Goal: Transaction & Acquisition: Subscribe to service/newsletter

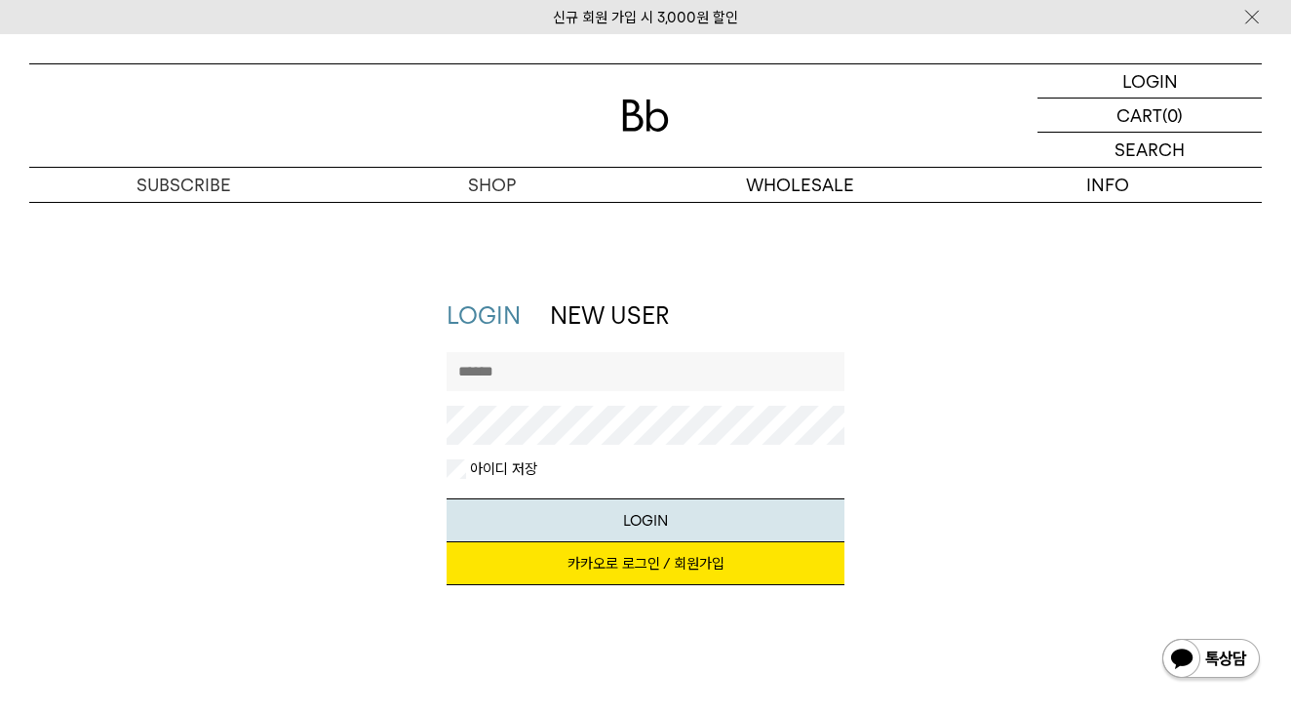
click at [608, 559] on link "카카오로 로그인 / 회원가입" at bounding box center [646, 563] width 398 height 43
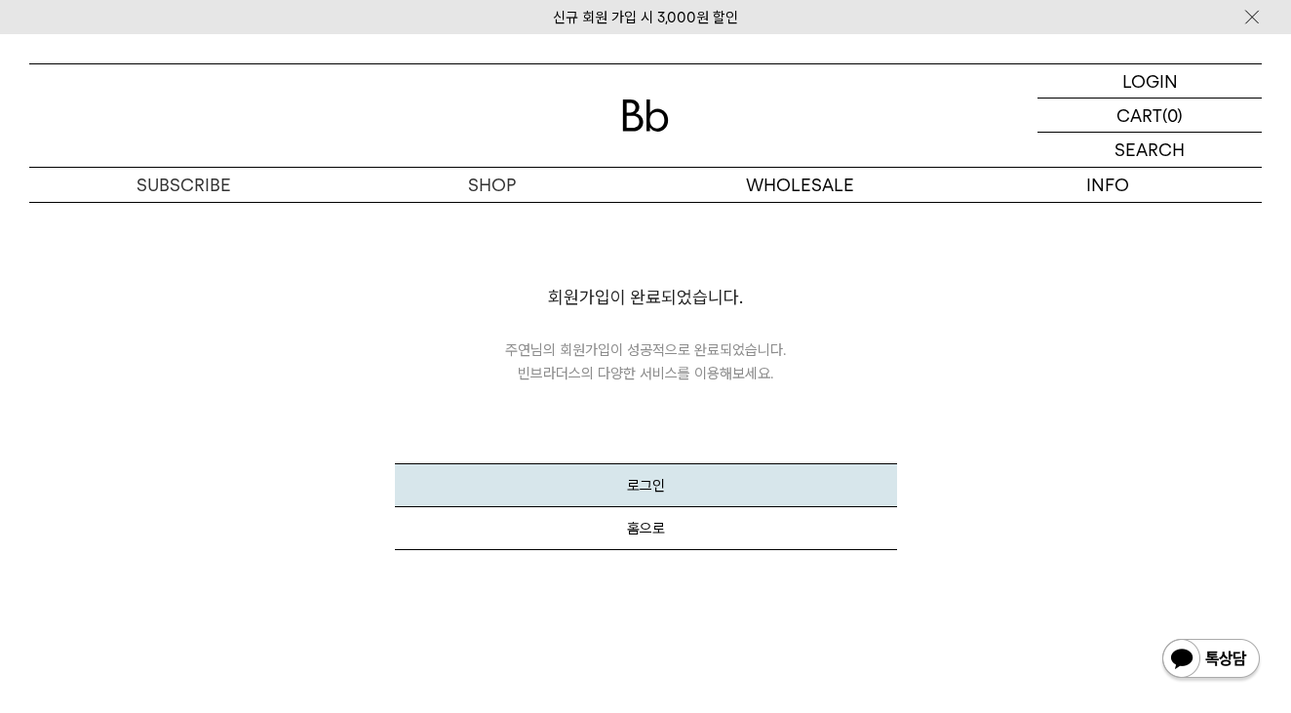
scroll to position [54, 0]
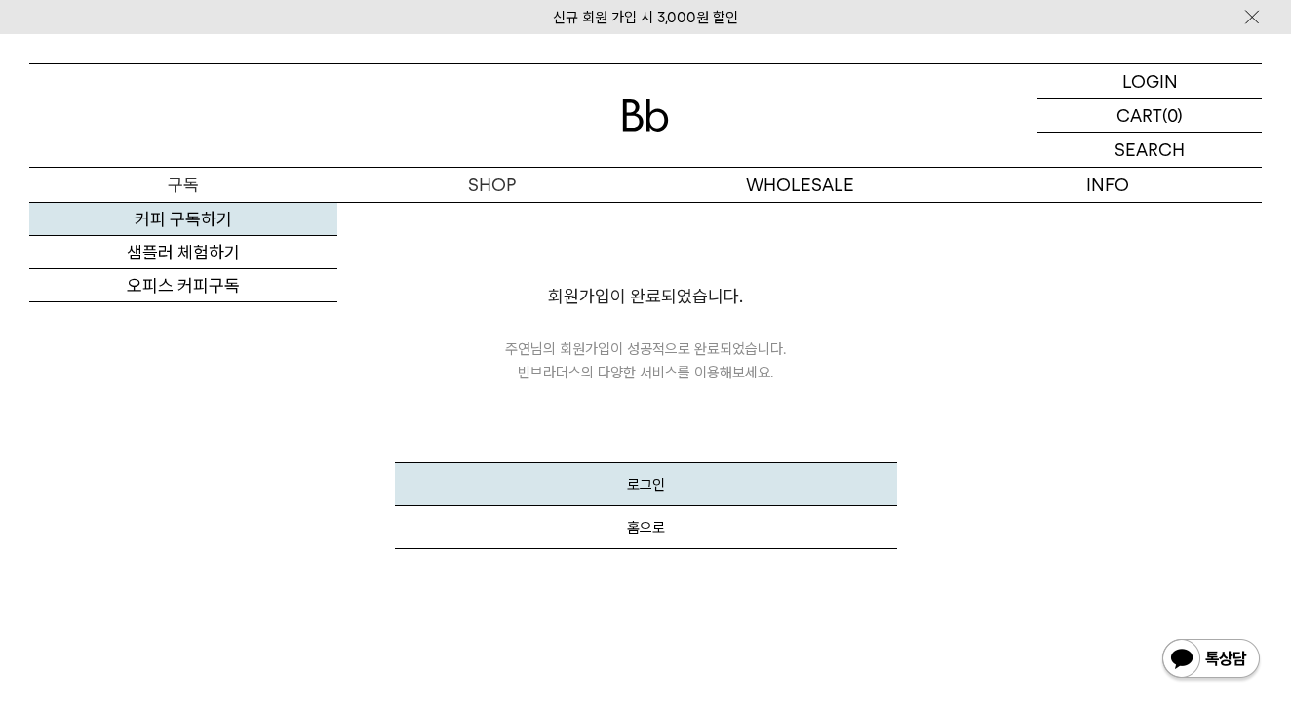
click at [194, 227] on link "커피 구독하기" at bounding box center [183, 219] width 308 height 33
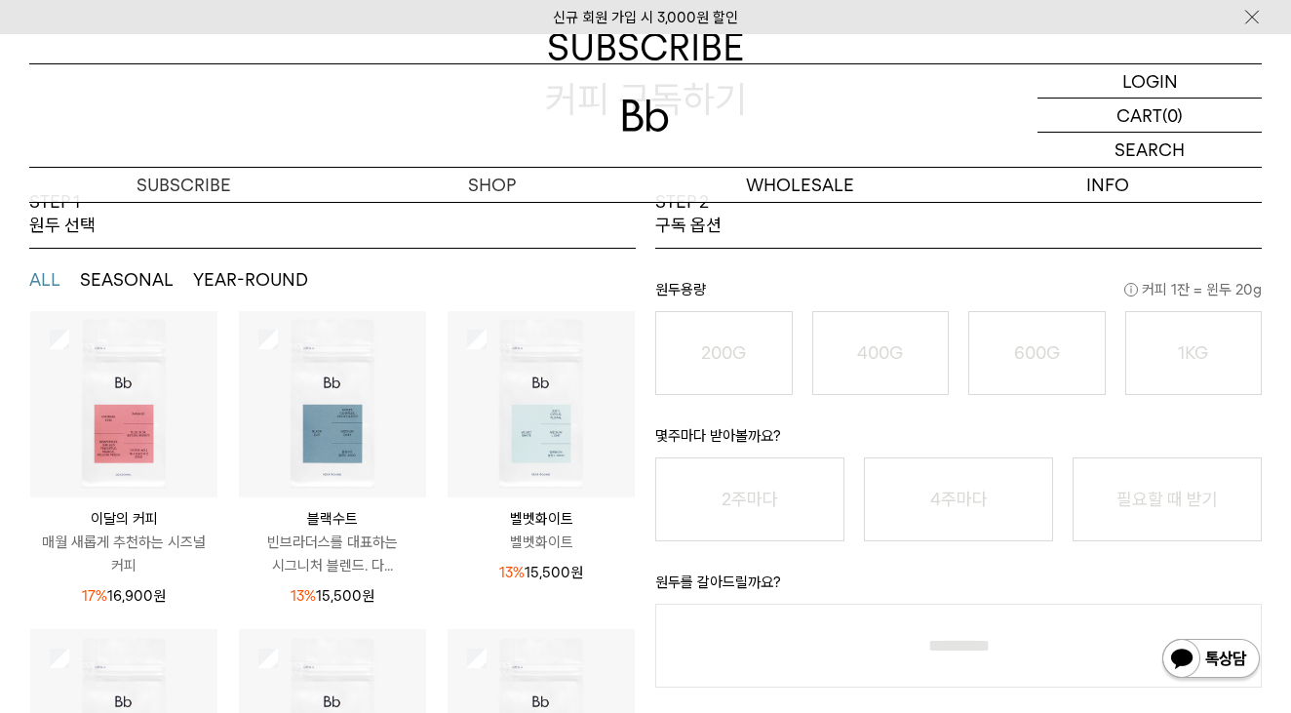
scroll to position [27, 0]
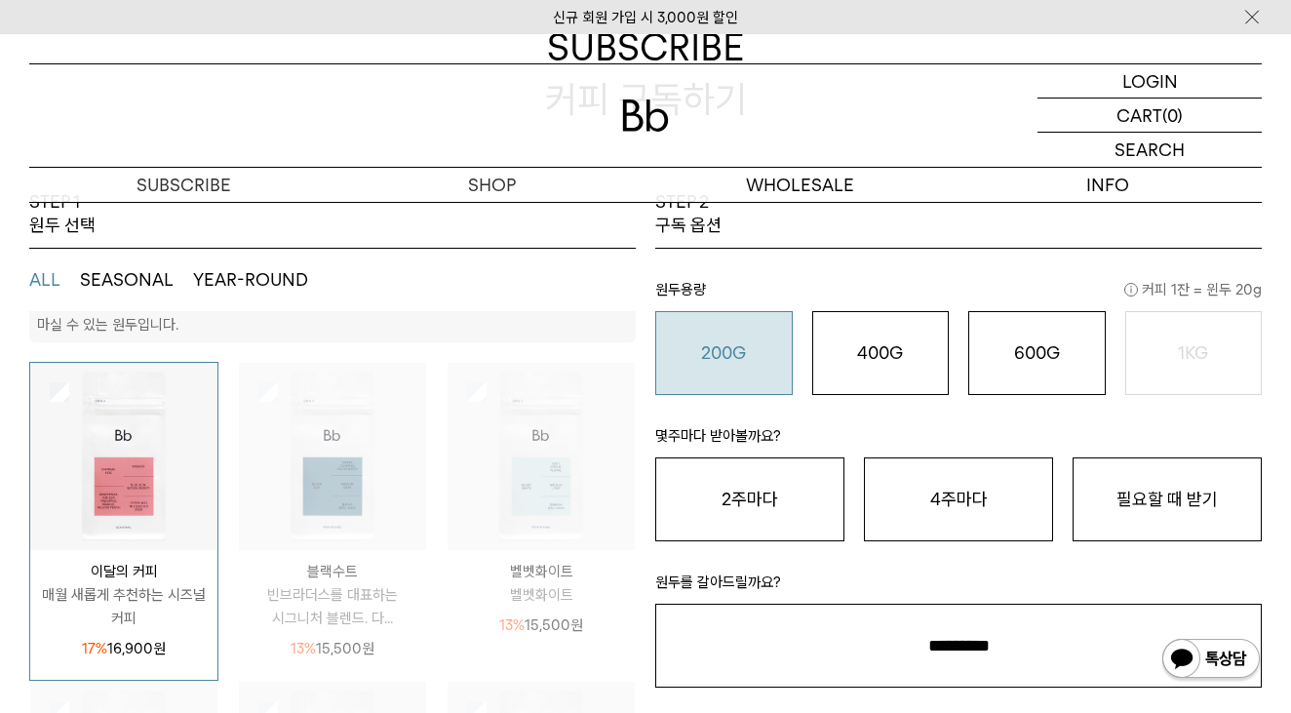
click at [756, 361] on div "200G 16,900 원" at bounding box center [724, 352] width 116 height 23
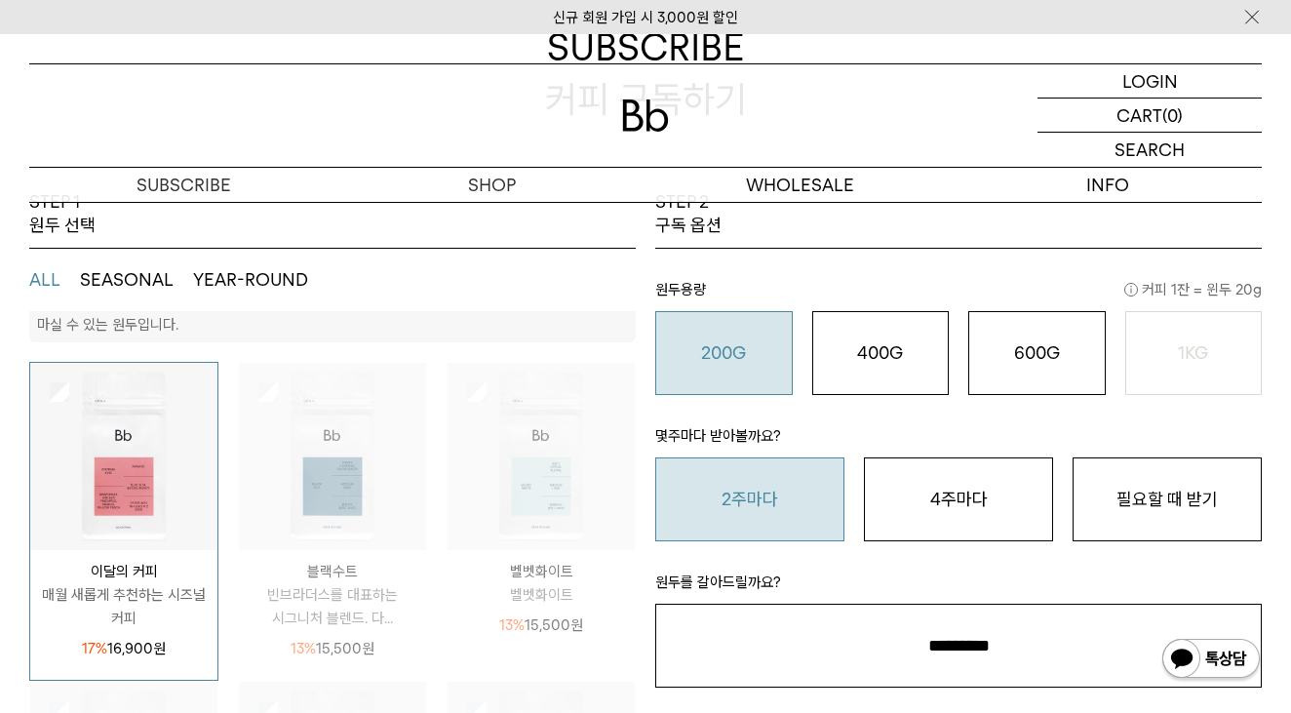
click at [823, 518] on button "2주마다" at bounding box center [749, 499] width 189 height 84
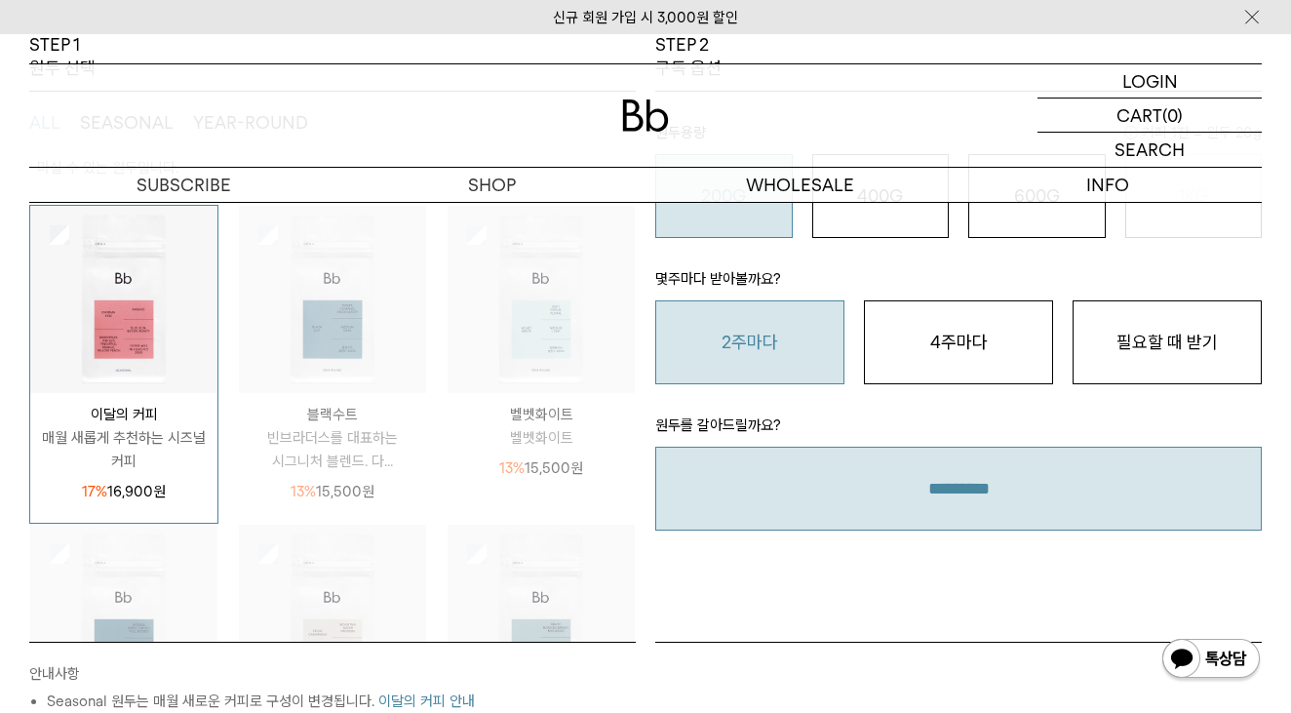
scroll to position [403, 0]
select select "**"
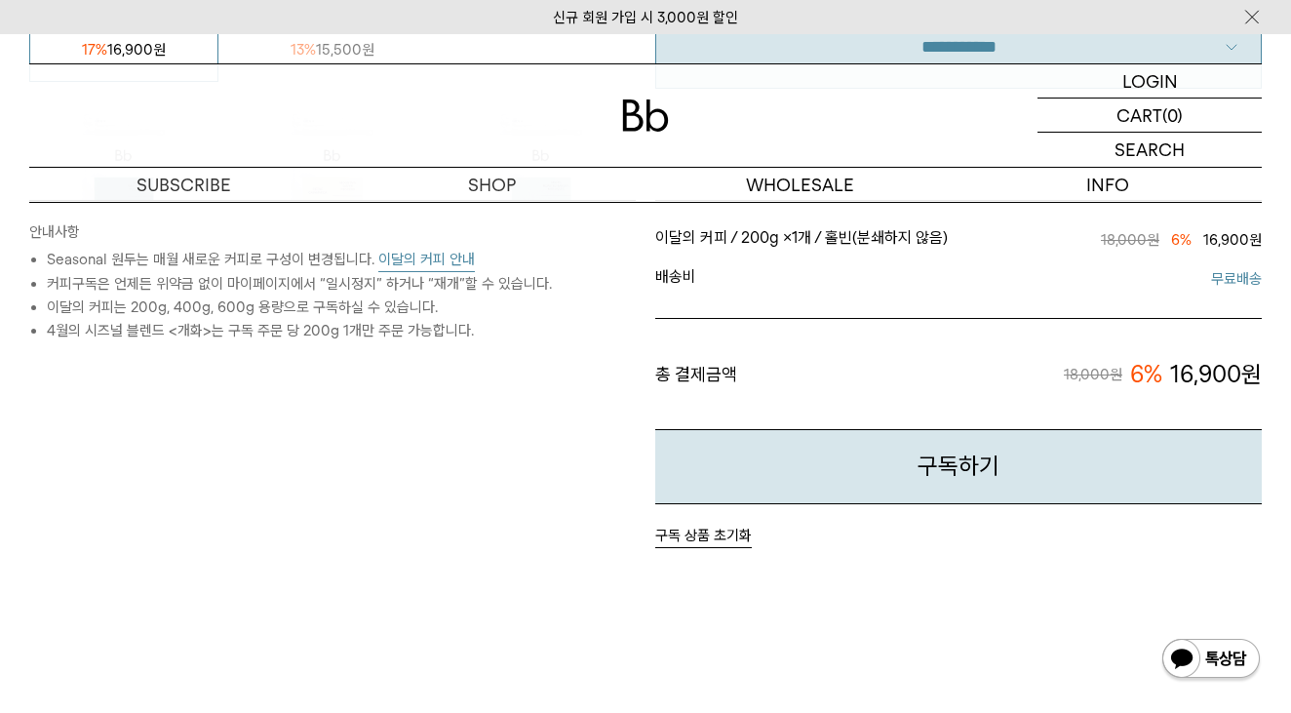
scroll to position [845, 0]
click at [815, 480] on button "구독하기" at bounding box center [958, 466] width 607 height 75
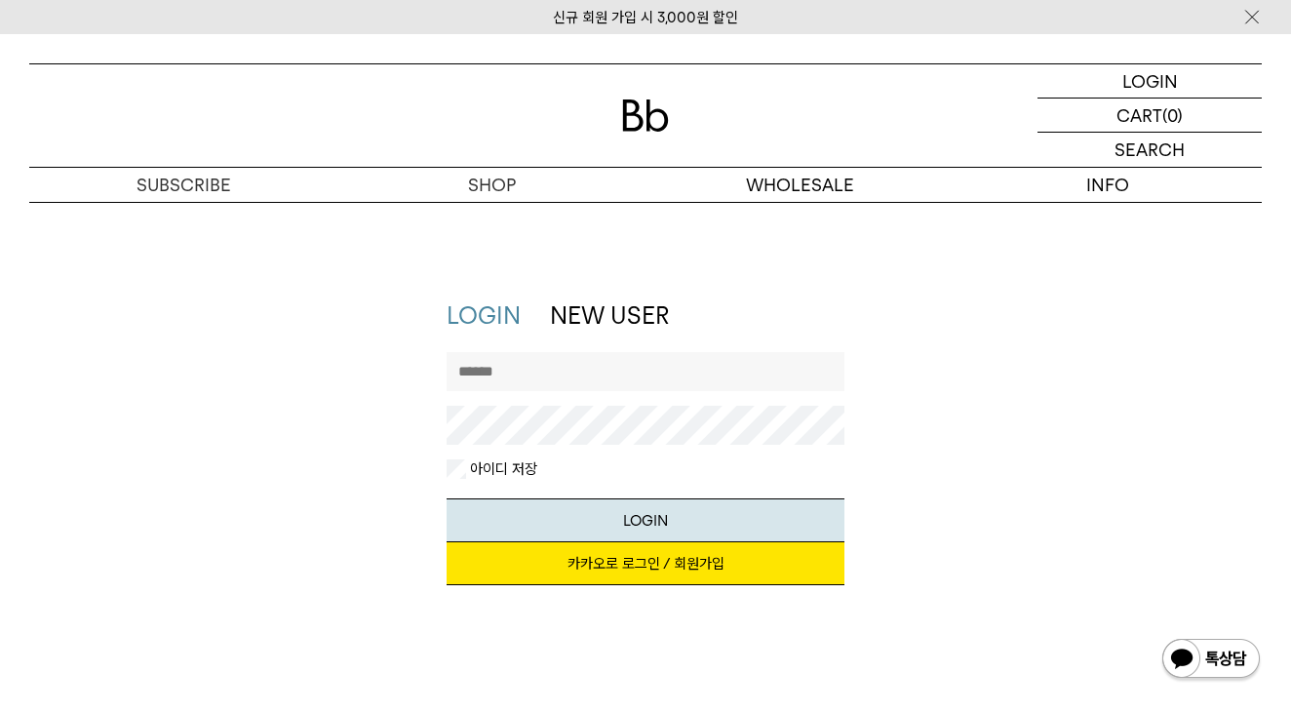
click at [669, 570] on link "카카오로 로그인 / 회원가입" at bounding box center [646, 563] width 398 height 43
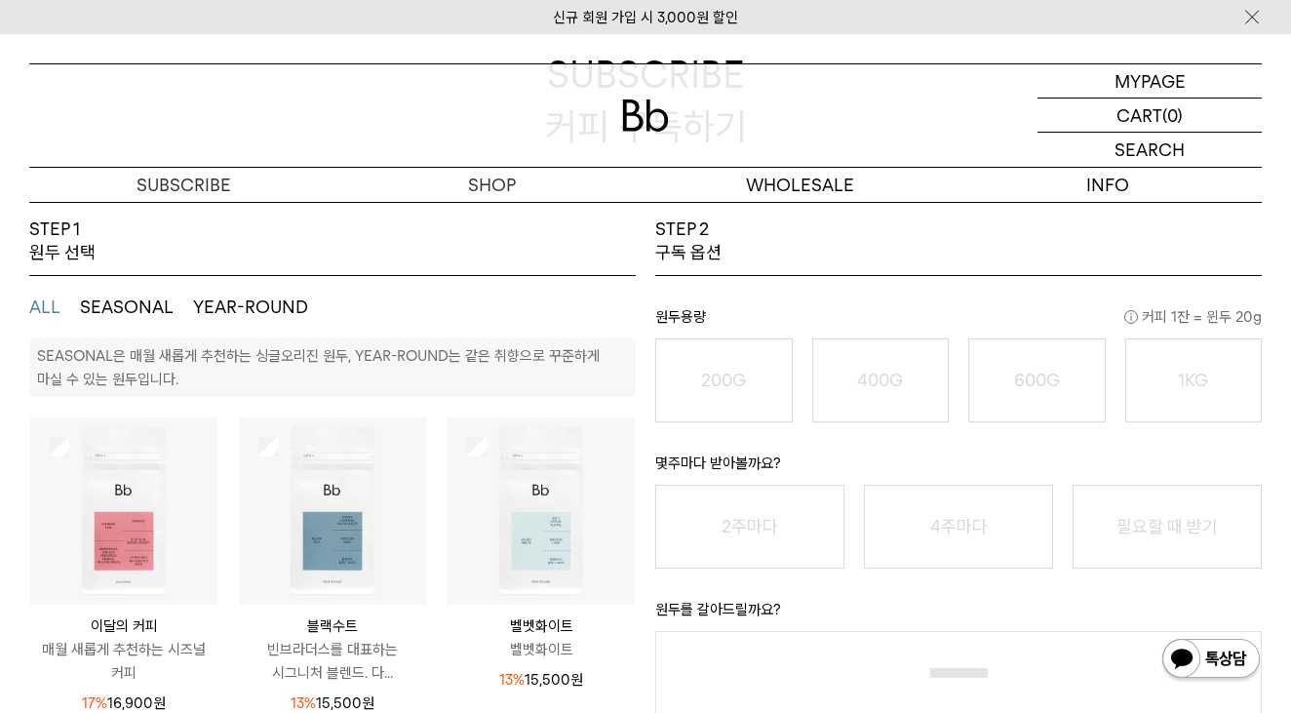
scroll to position [221, 0]
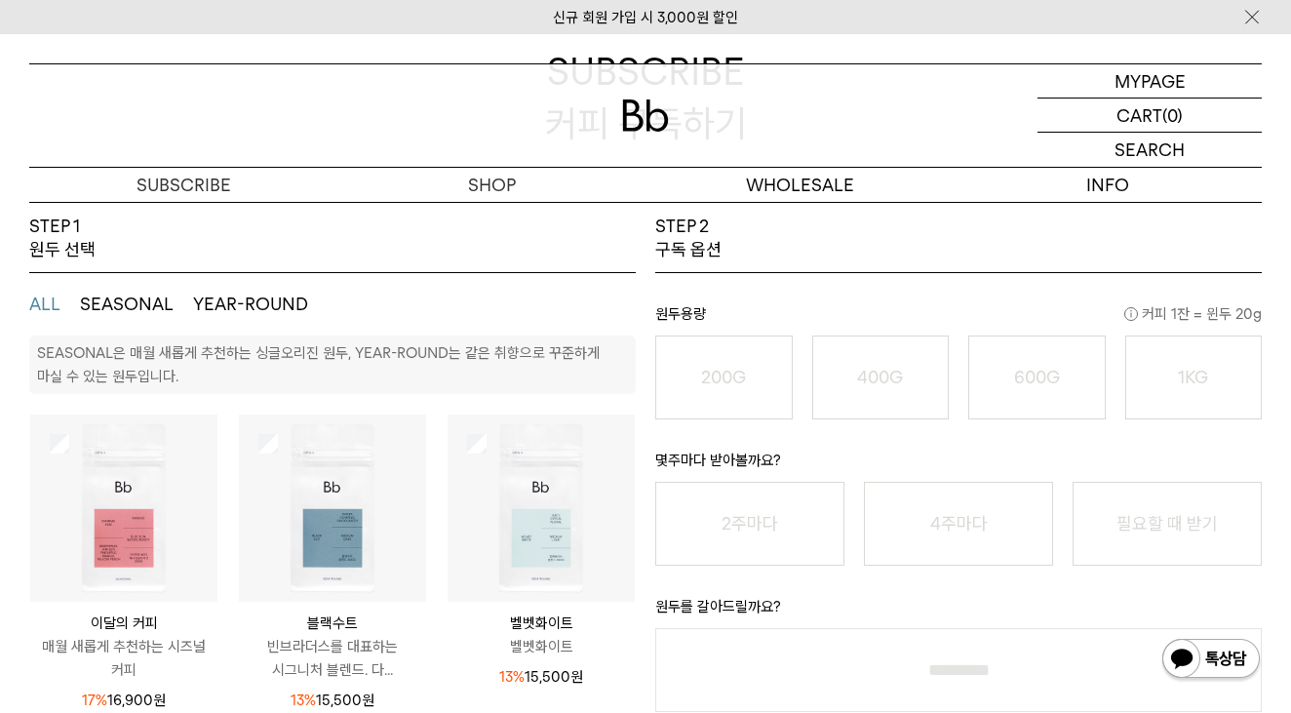
click at [117, 482] on img at bounding box center [123, 508] width 187 height 187
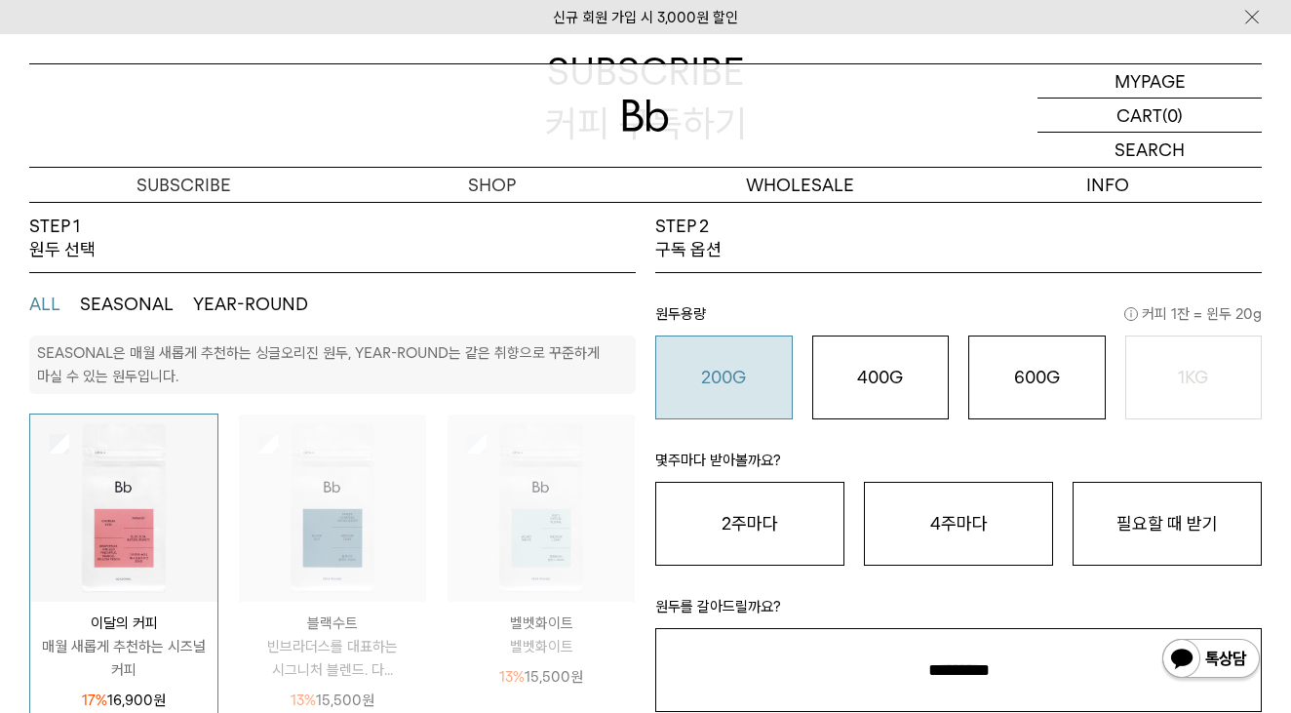
click at [768, 393] on button "200G 16,900 원" at bounding box center [724, 378] width 138 height 84
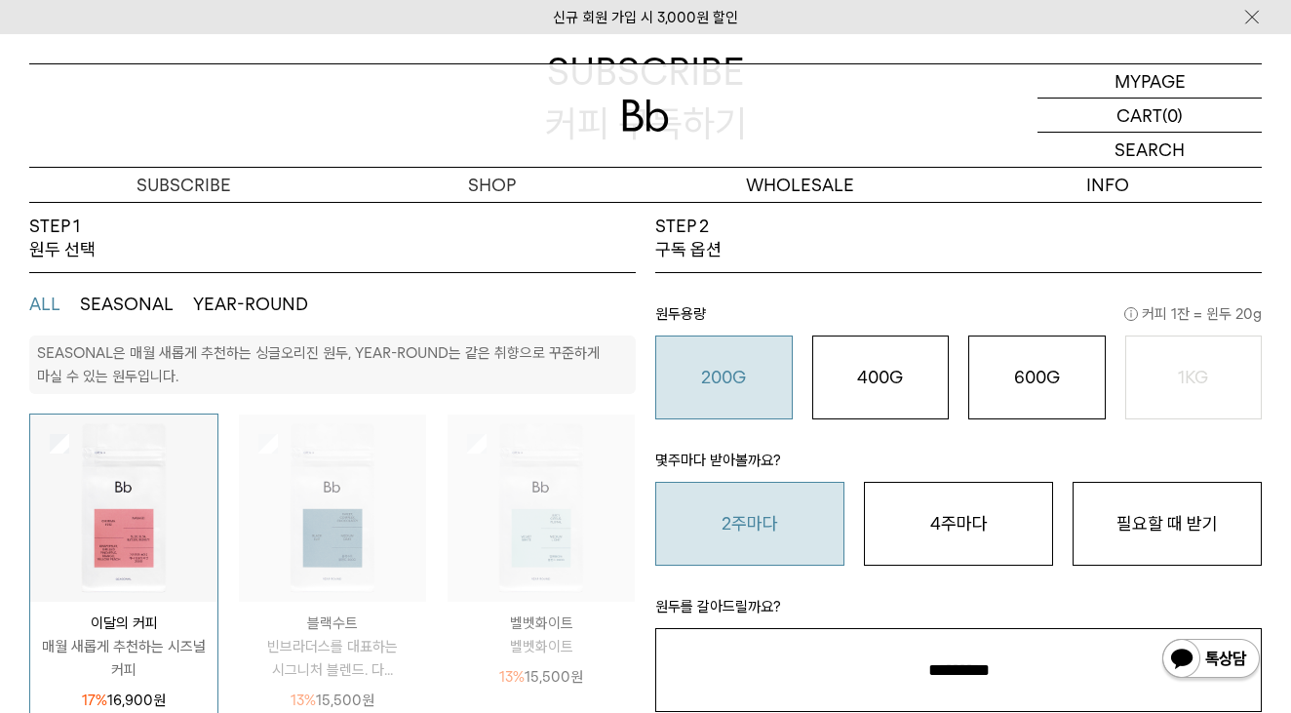
click at [779, 534] on button "2주마다" at bounding box center [749, 524] width 189 height 84
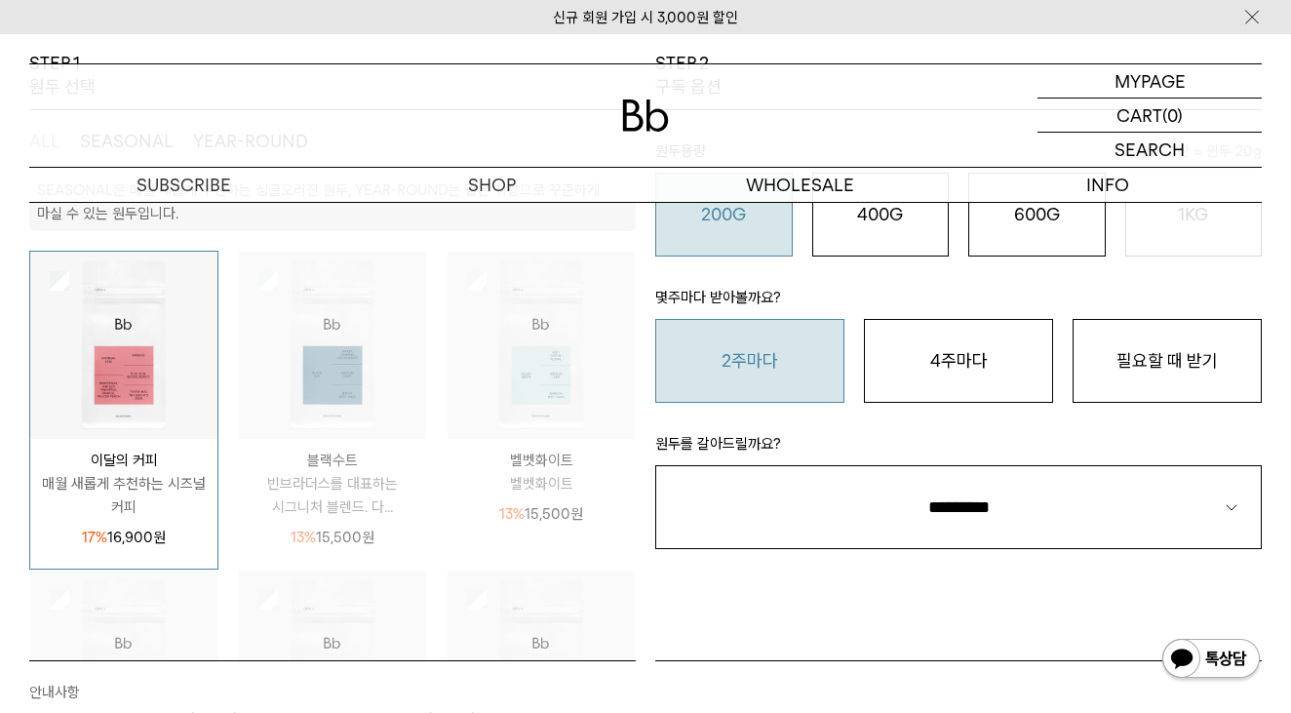
scroll to position [396, 0]
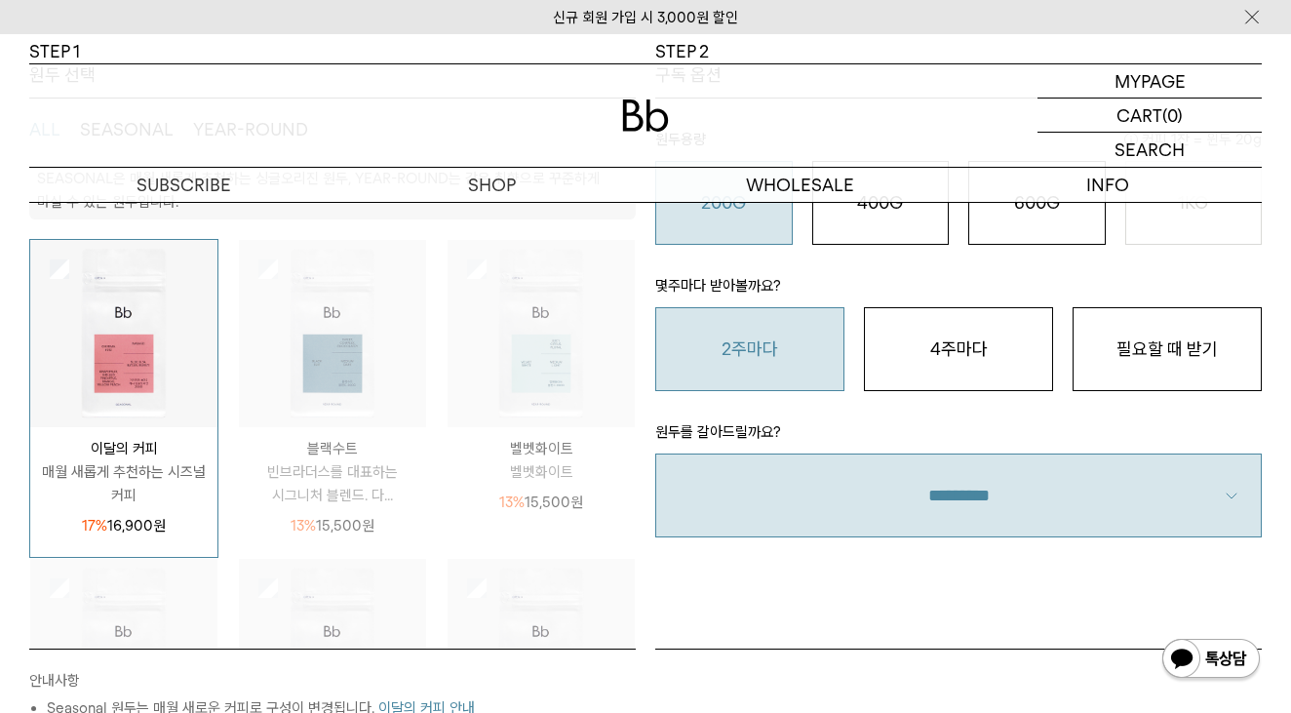
select select "**"
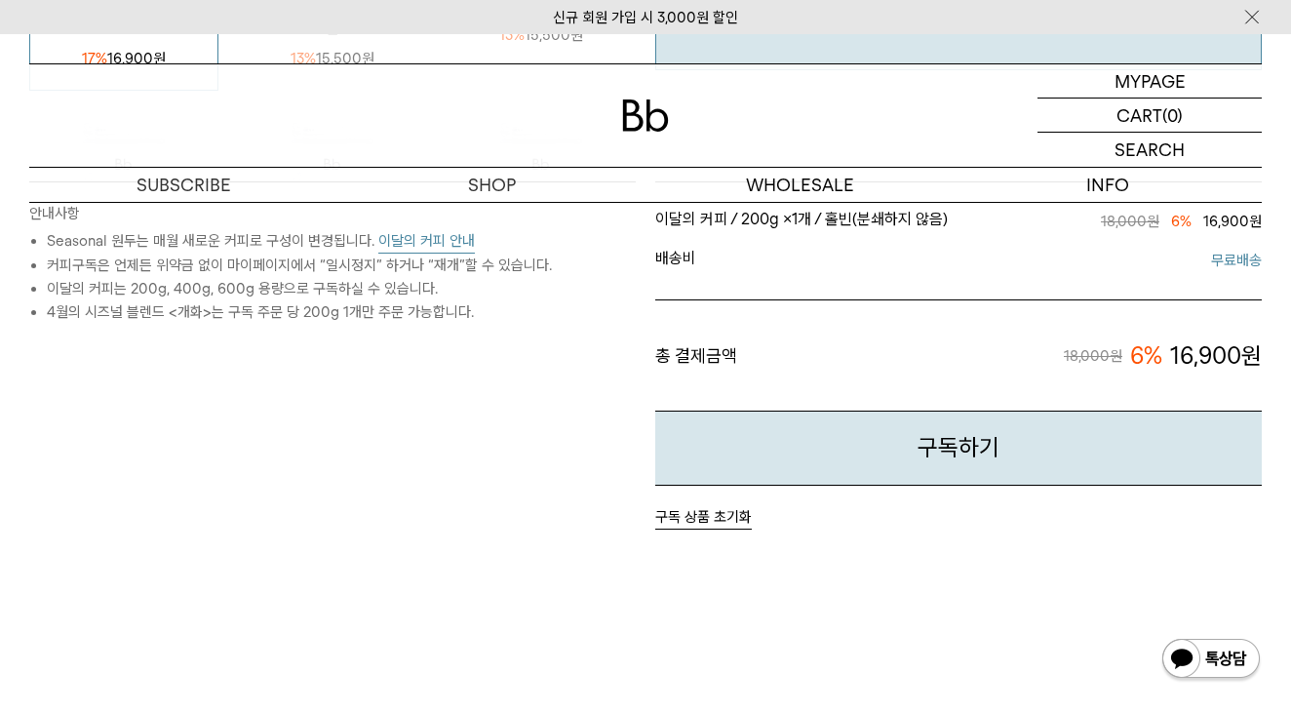
scroll to position [857, 0]
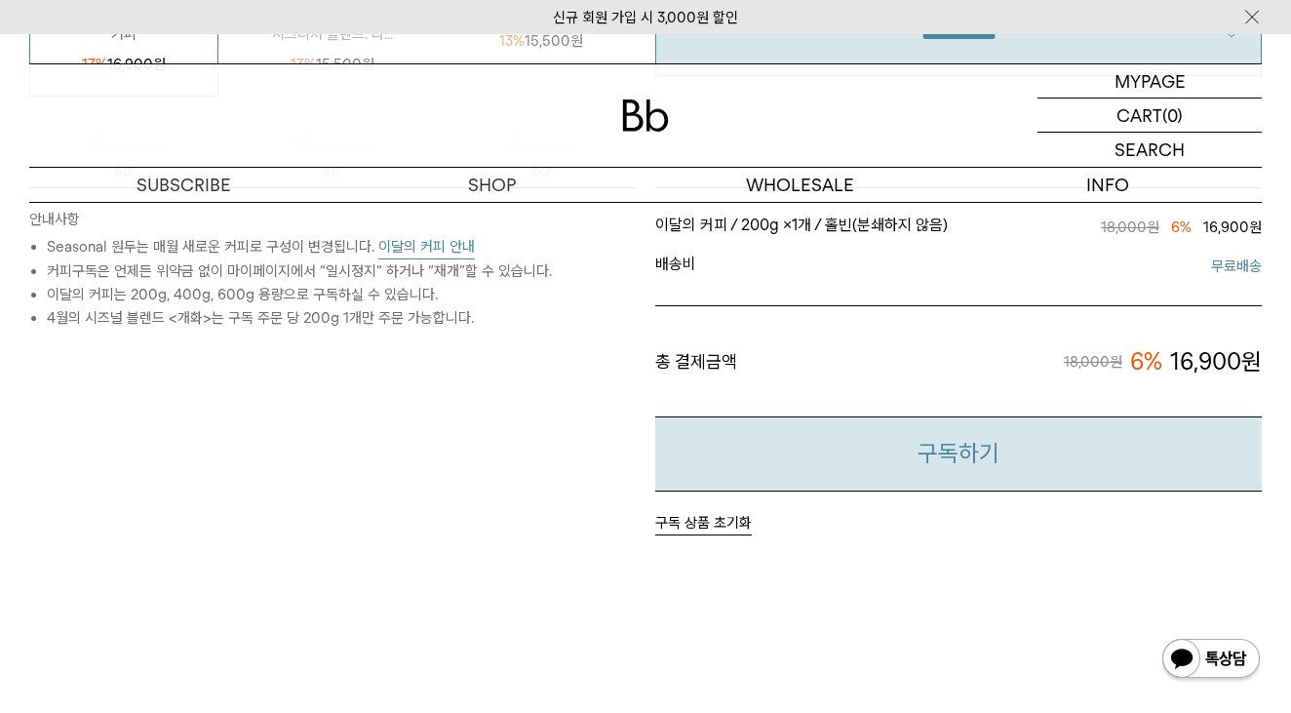
click at [834, 445] on button "구독하기" at bounding box center [958, 453] width 607 height 75
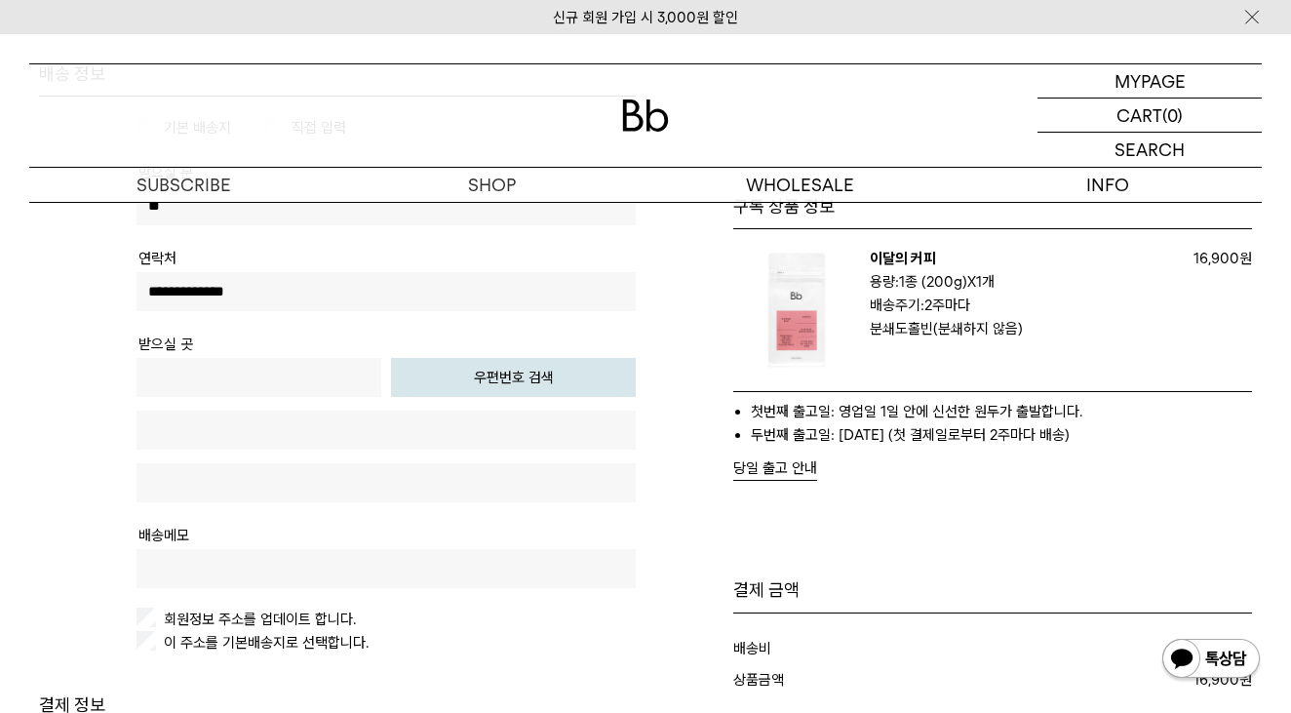
scroll to position [283, 0]
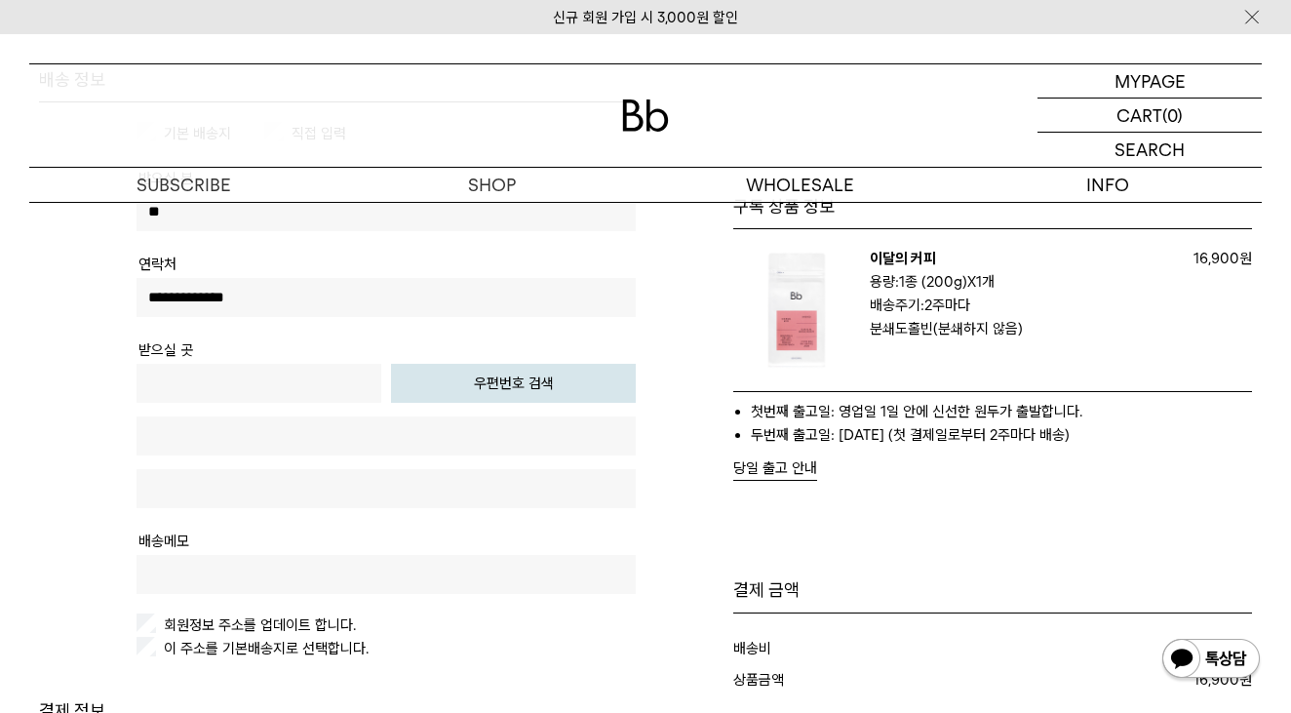
click at [508, 387] on button "우편번호 검색" at bounding box center [513, 383] width 245 height 39
type input "*****"
type input "**********"
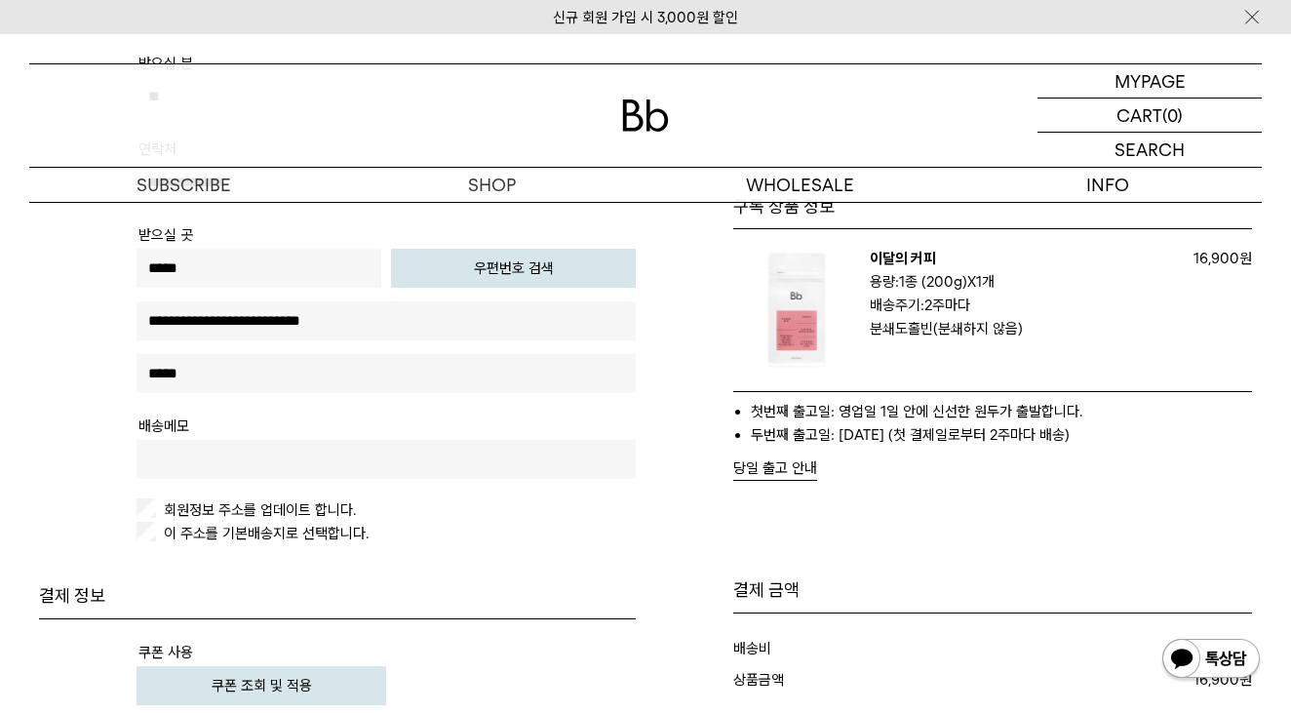
scroll to position [402, 0]
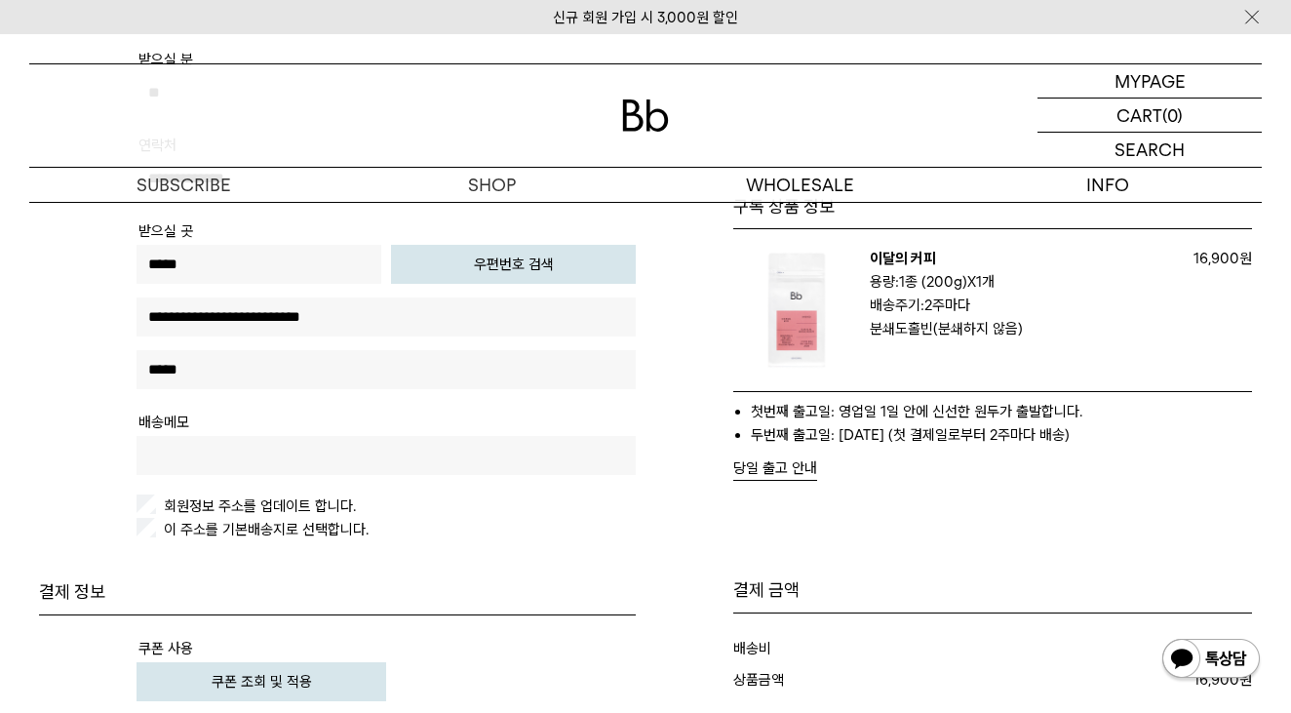
type input "*****"
click at [357, 535] on label "이 주소를 기본배송지로 선택합니다." at bounding box center [264, 530] width 209 height 18
click at [308, 497] on label "회원정보 주소를 업데이트 합니다." at bounding box center [258, 506] width 196 height 18
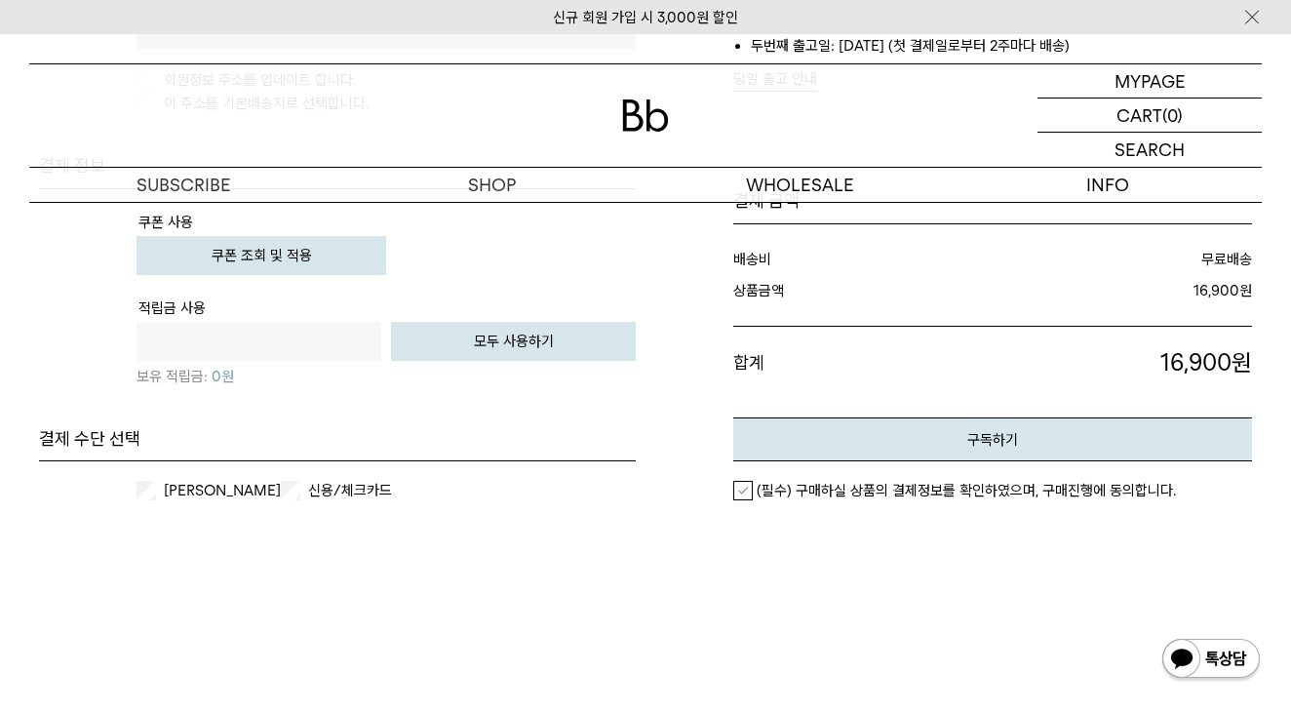
scroll to position [828, 0]
click at [295, 254] on button "쿠폰 조회 및 적용" at bounding box center [262, 255] width 250 height 39
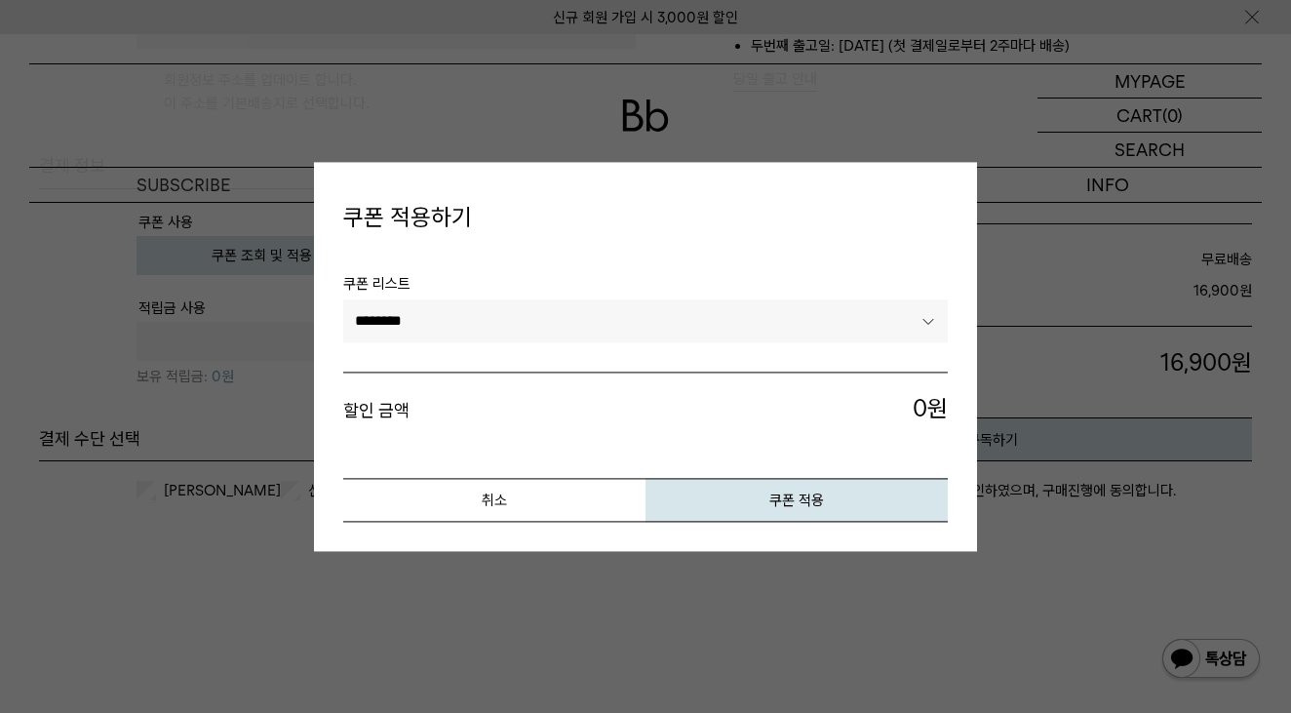
select select "*******"
click at [759, 511] on button "쿠폰 적용" at bounding box center [797, 500] width 302 height 44
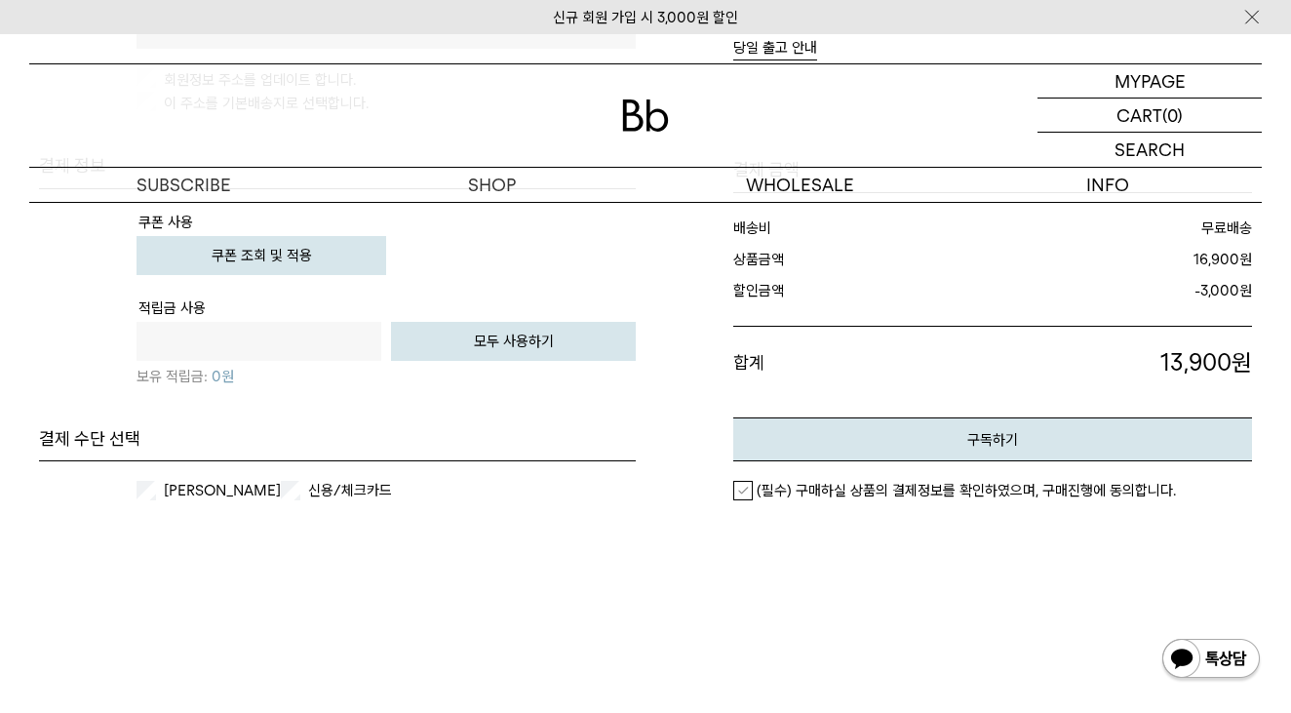
click at [308, 490] on label "신용/체크카드" at bounding box center [364, 491] width 121 height 20
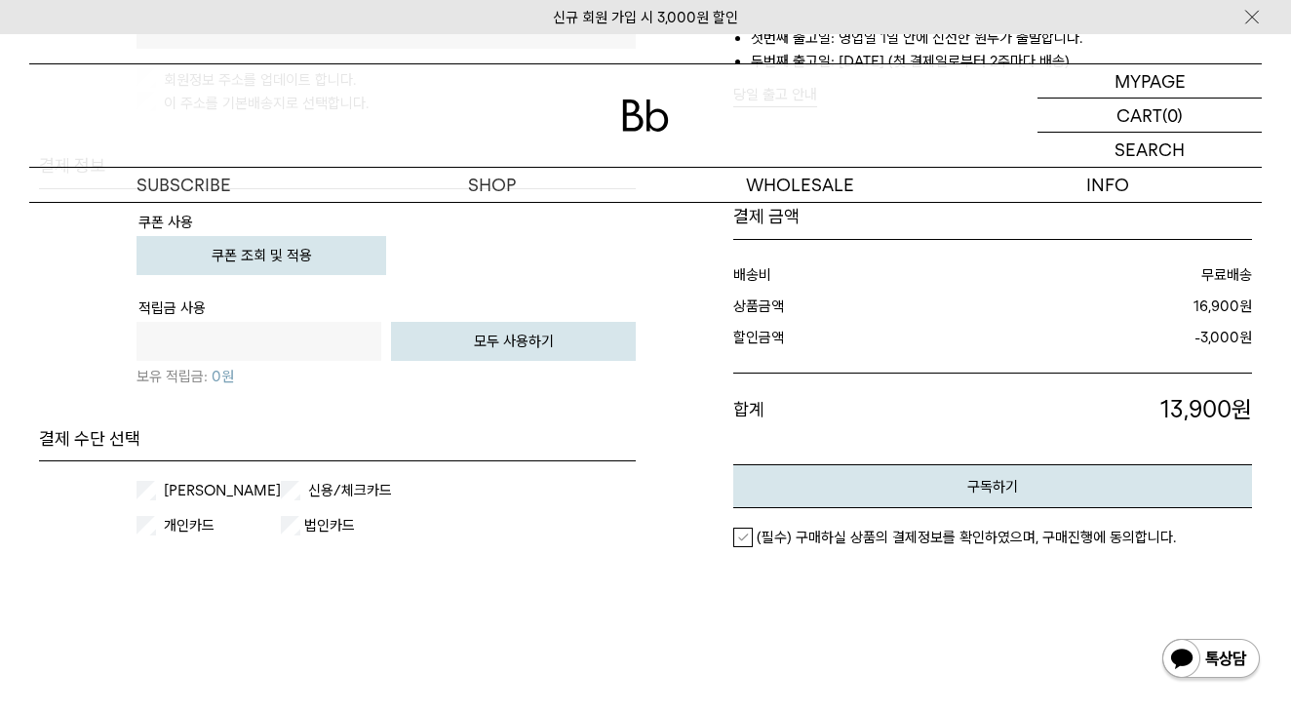
click at [238, 489] on label "카카오페이" at bounding box center [220, 491] width 121 height 20
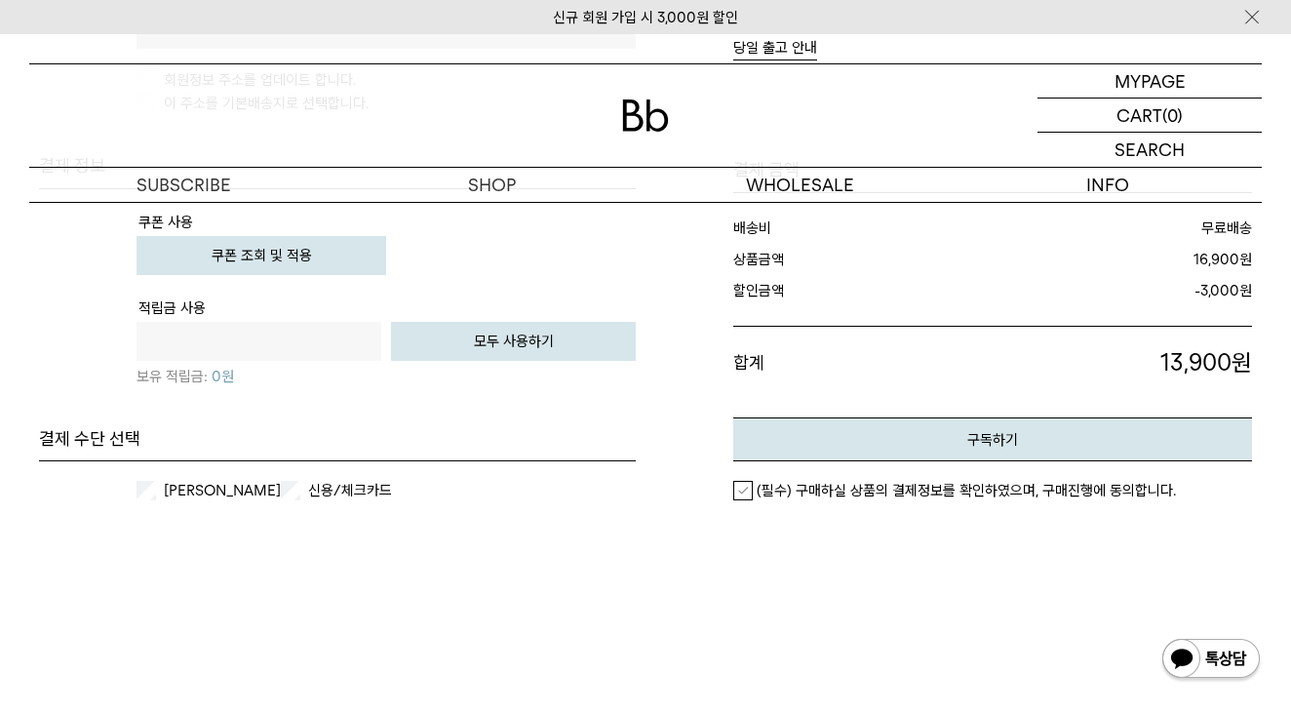
click at [843, 481] on label "(필수) 구매하실 상품의 결제정보를 확인하였으며, 구매진행에 동의합니다." at bounding box center [954, 491] width 443 height 20
click at [860, 445] on button "구독하기" at bounding box center [992, 439] width 519 height 44
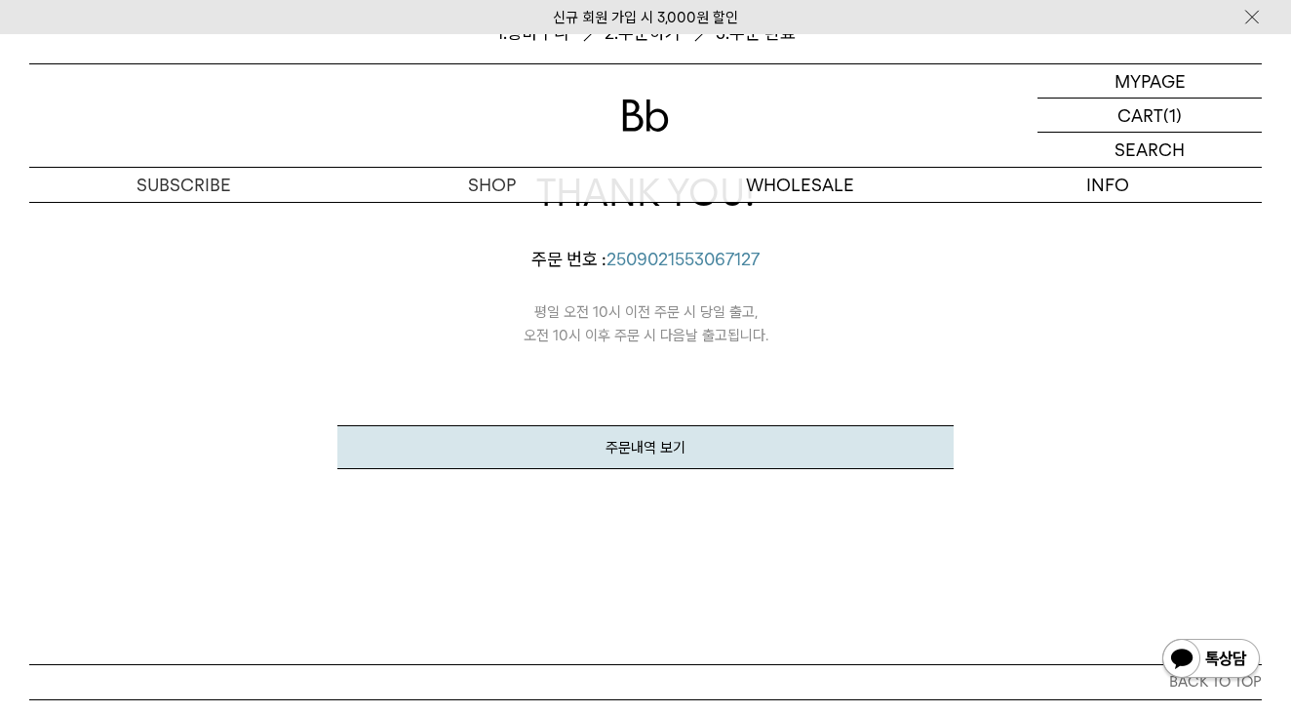
scroll to position [294, 0]
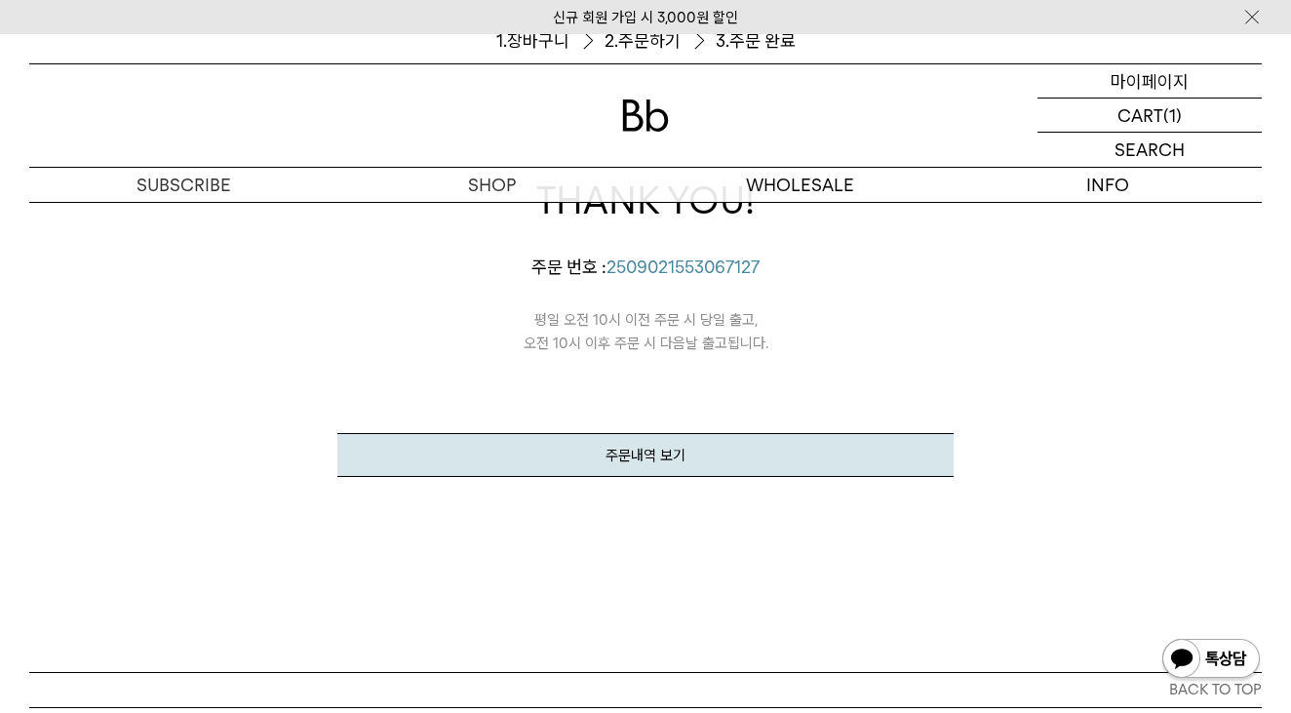
click at [1144, 85] on p "마이페이지" at bounding box center [1150, 80] width 78 height 33
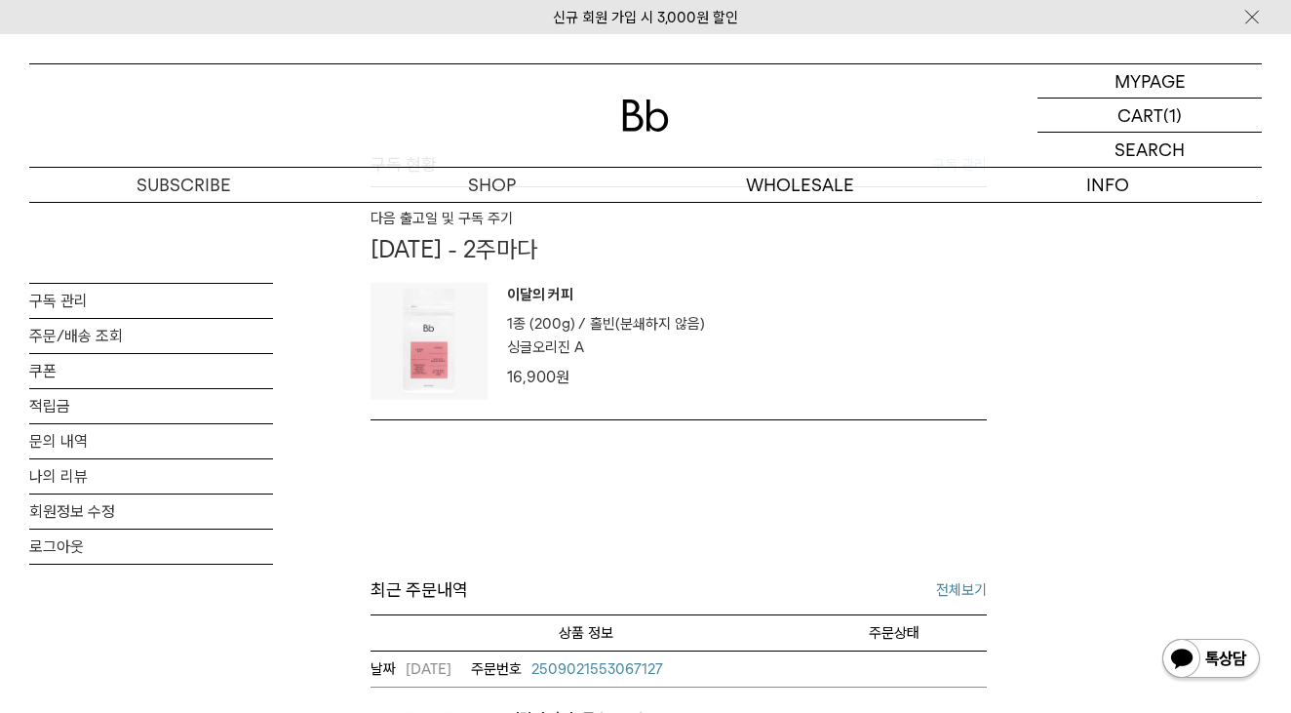
scroll to position [415, 0]
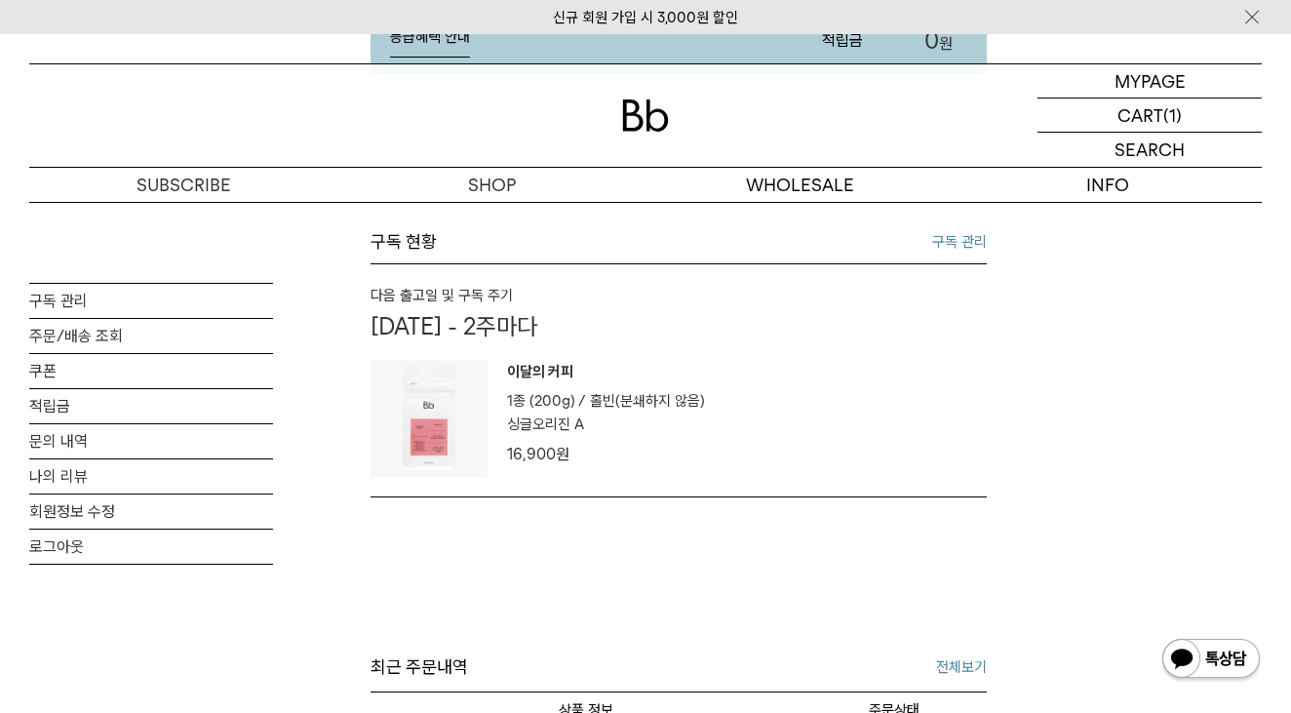
click at [964, 238] on link "구독 관리" at bounding box center [959, 241] width 55 height 23
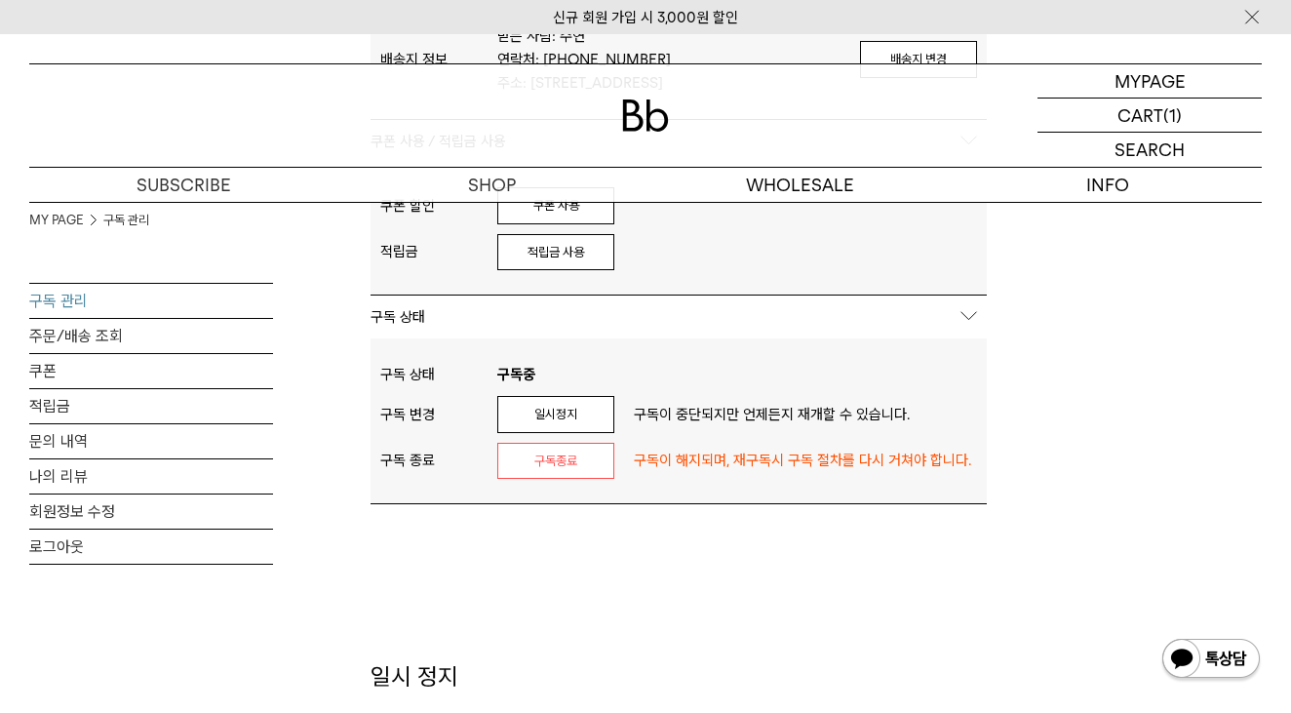
scroll to position [746, 0]
click at [551, 397] on button "일시정지" at bounding box center [555, 414] width 117 height 37
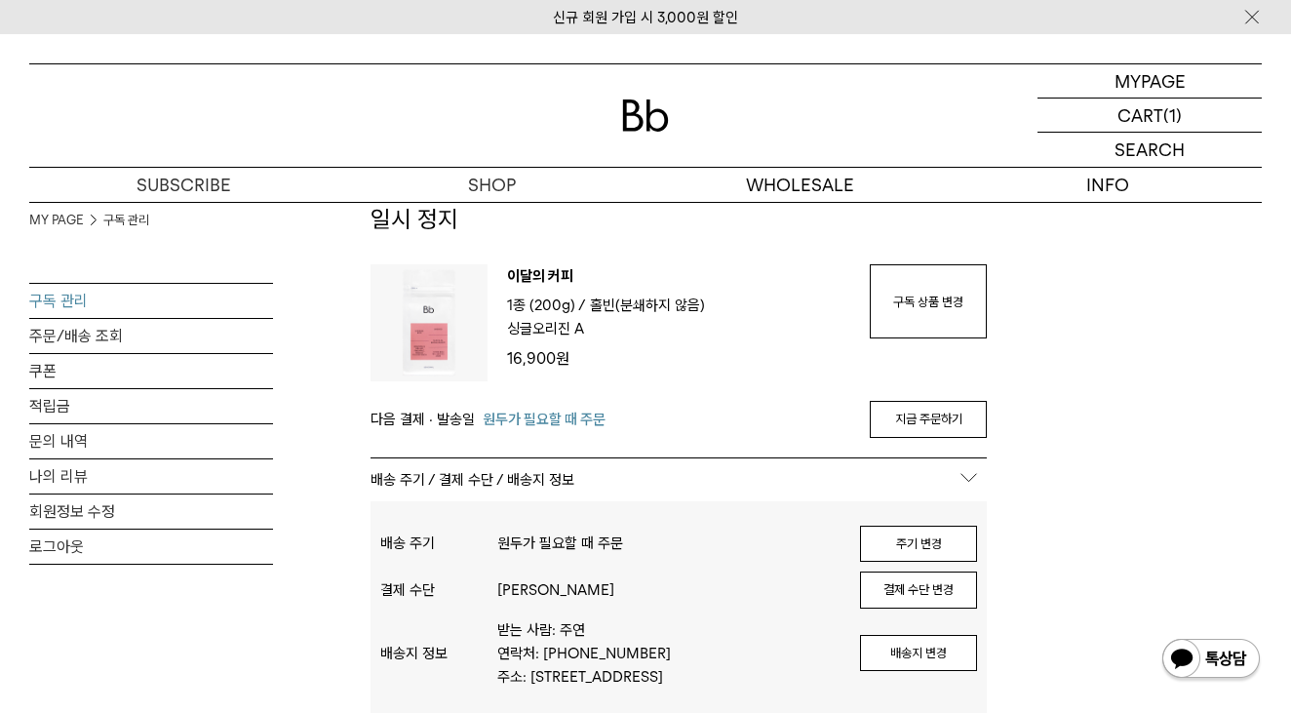
scroll to position [441, 0]
click at [907, 412] on link "지금 주문하기" at bounding box center [928, 419] width 117 height 37
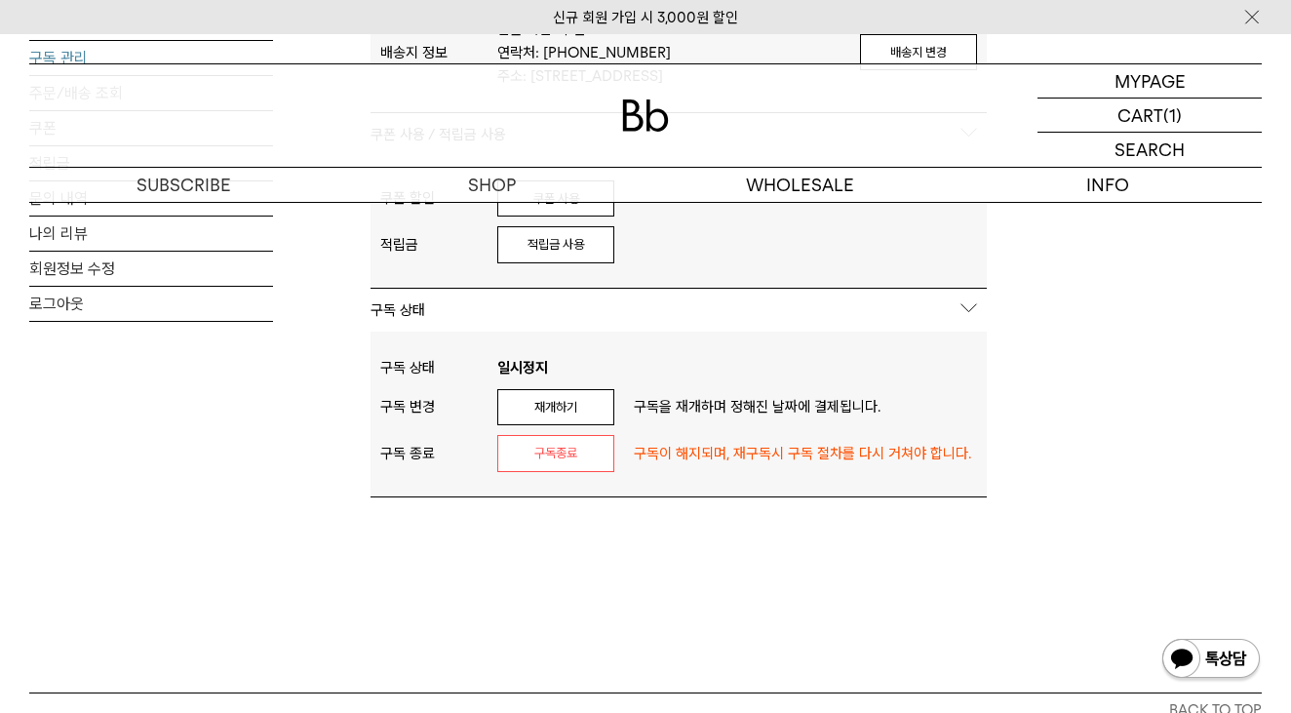
scroll to position [1059, 0]
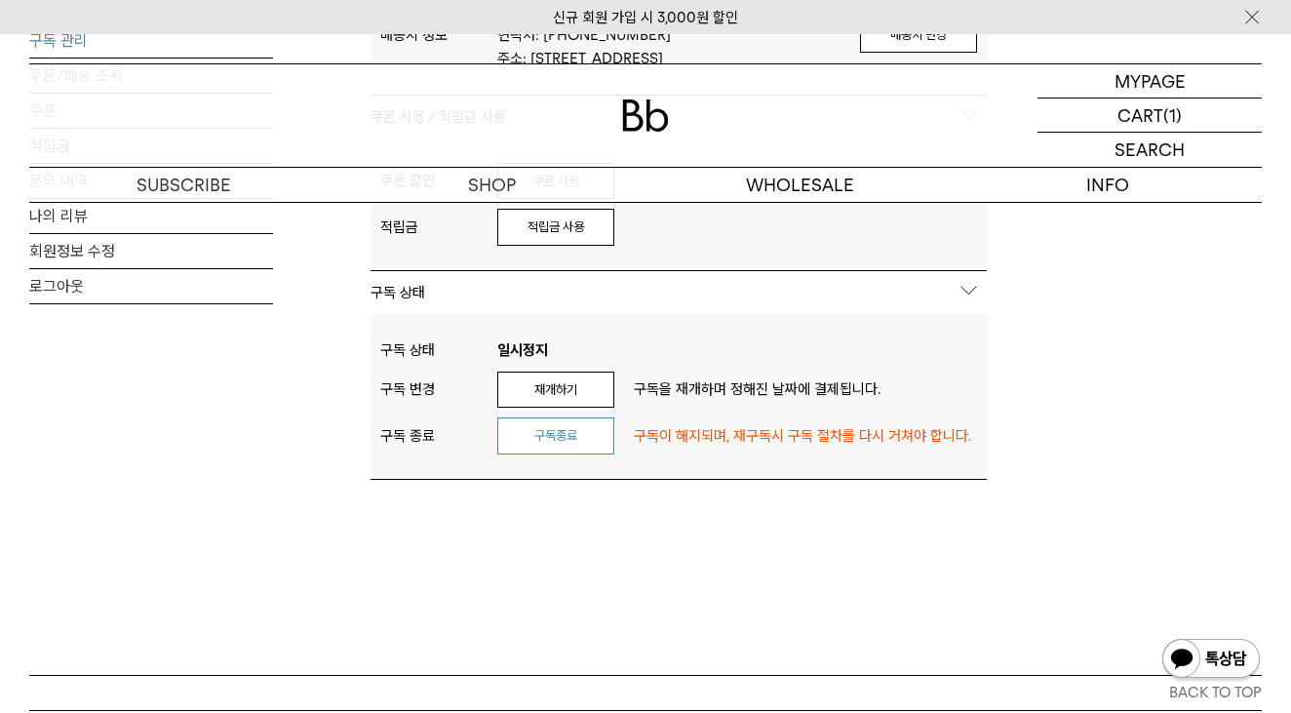
click at [551, 434] on button "구독종료" at bounding box center [555, 435] width 117 height 37
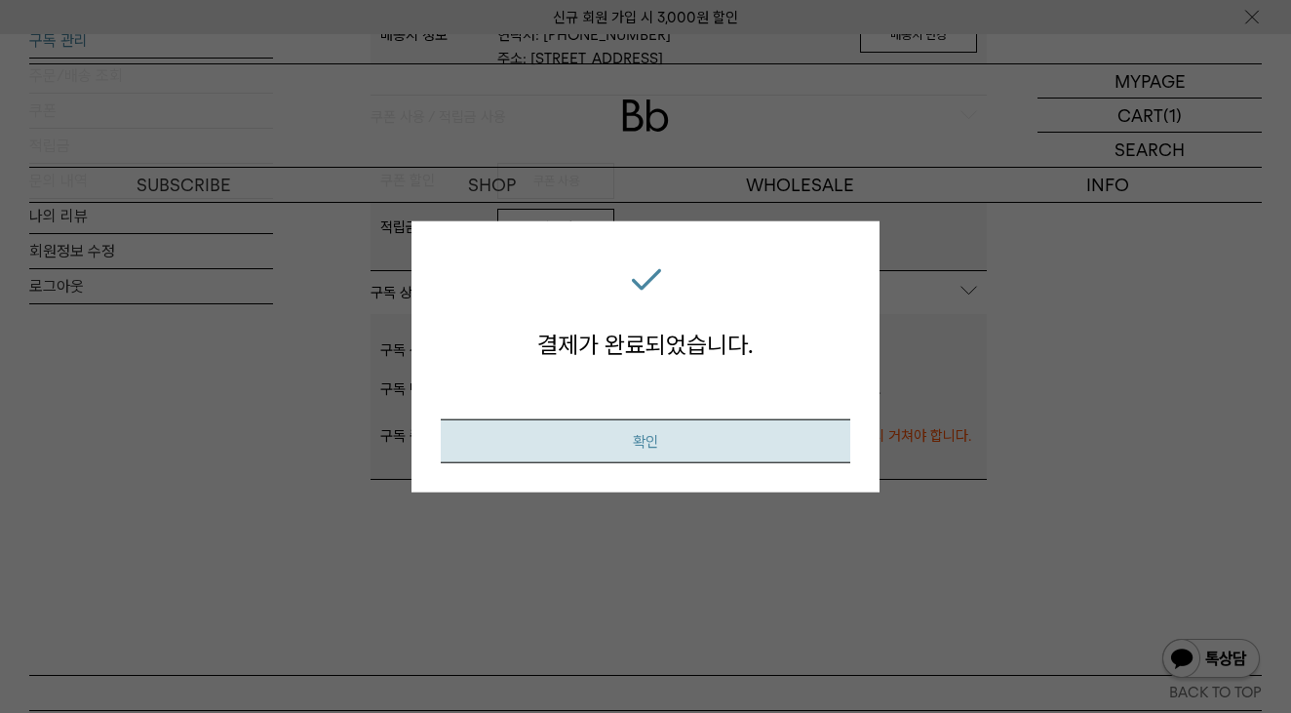
click at [658, 442] on button "확인" at bounding box center [646, 441] width 410 height 44
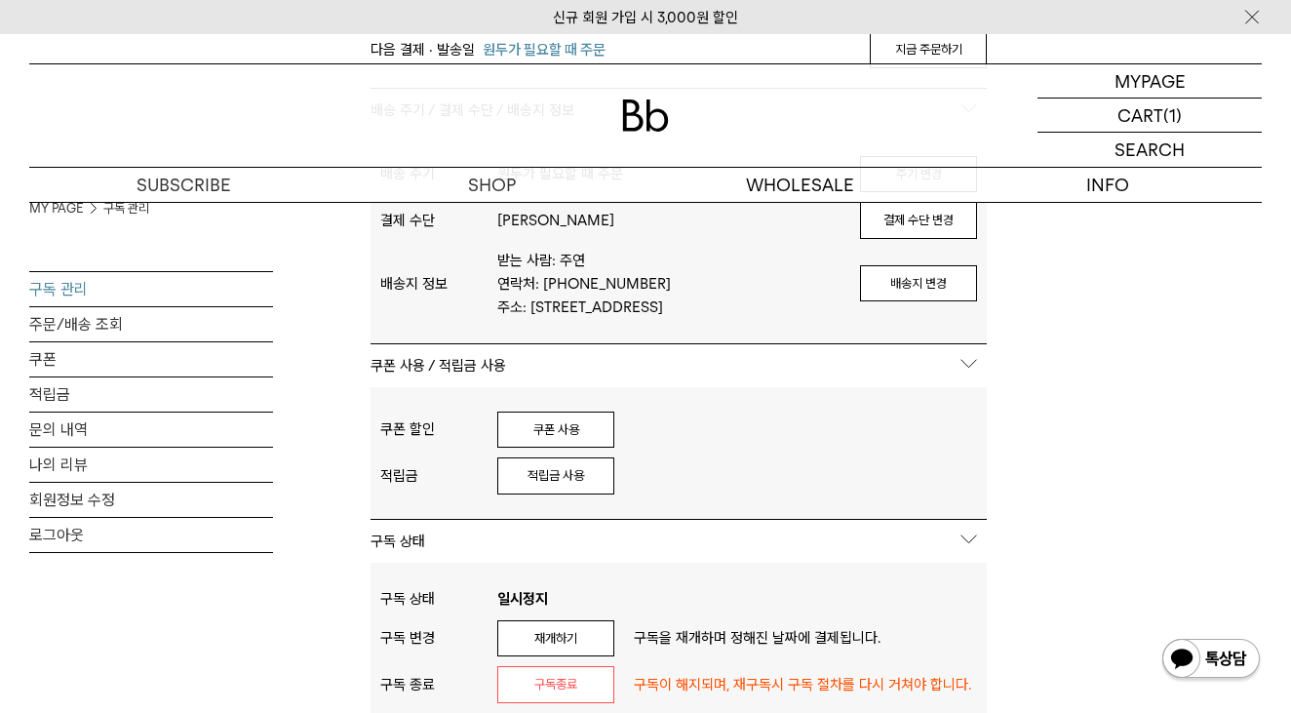
scroll to position [816, 0]
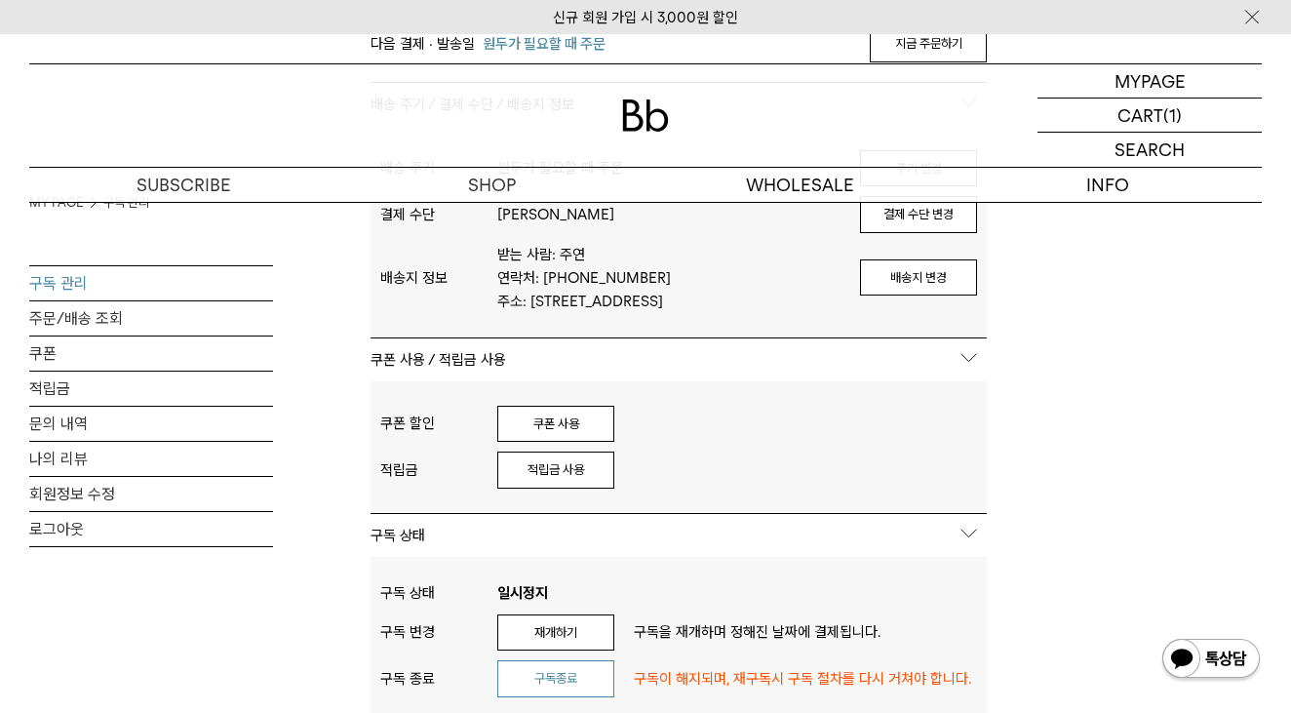
click at [576, 683] on button "구독종료" at bounding box center [555, 678] width 117 height 37
click at [146, 313] on link "주문/배송 조회" at bounding box center [151, 318] width 244 height 34
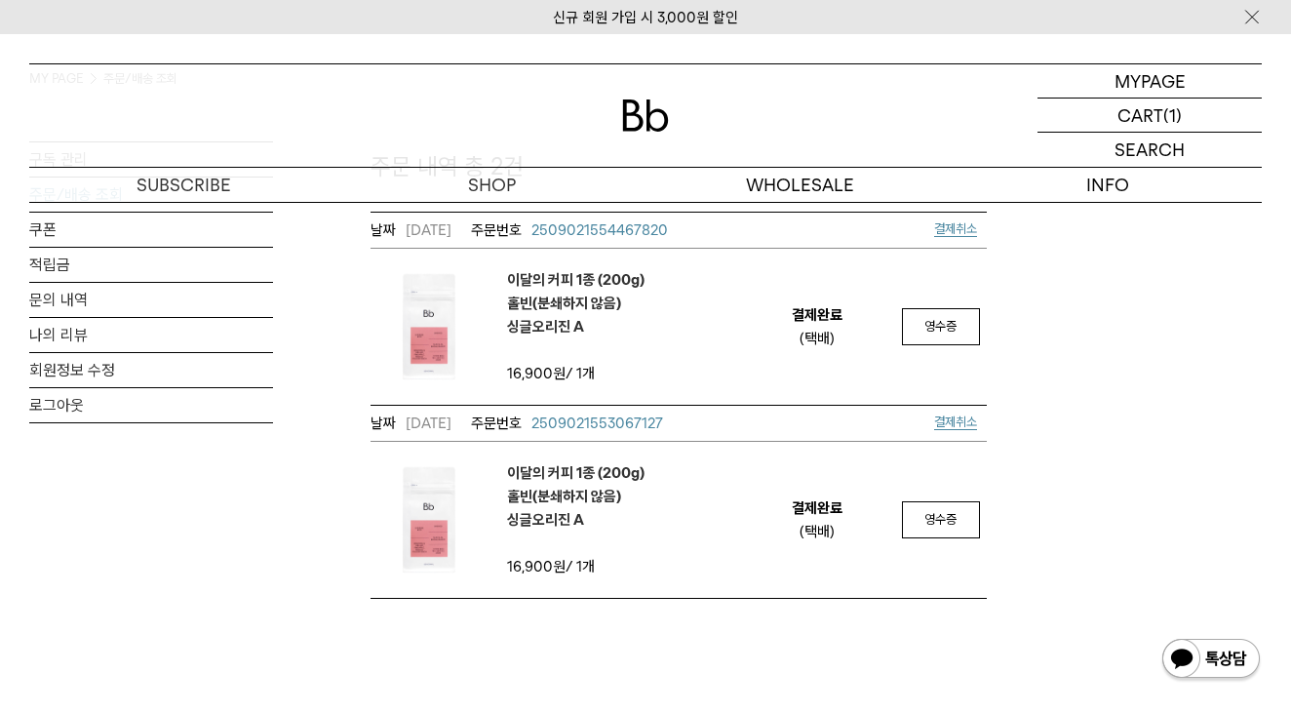
scroll to position [421, 0]
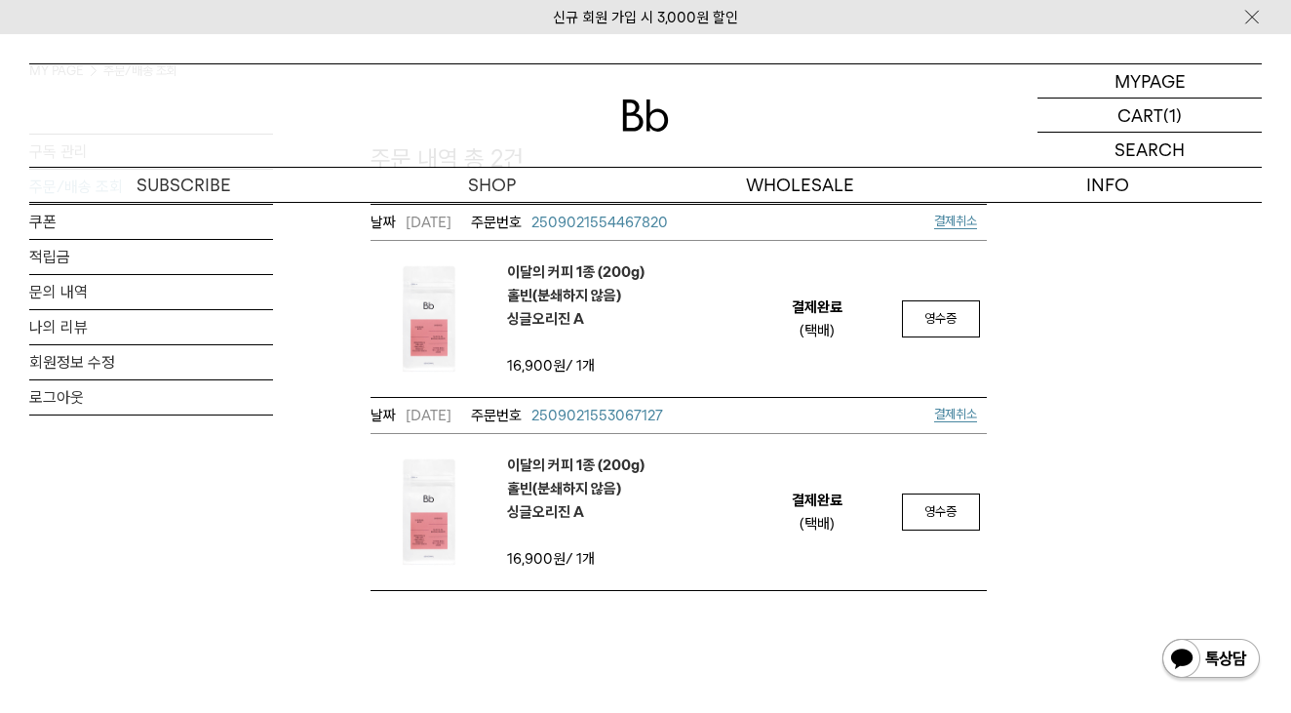
click at [957, 221] on span "결제취소" at bounding box center [955, 221] width 43 height 15
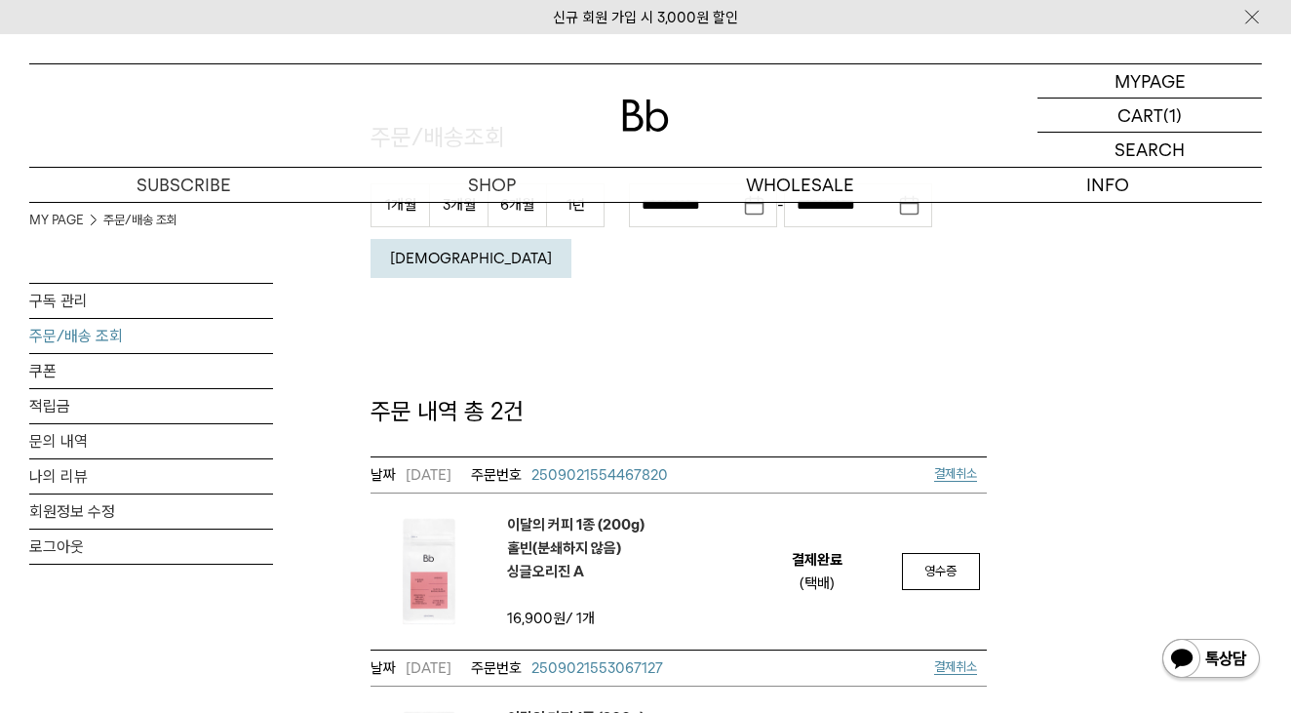
scroll to position [163, 0]
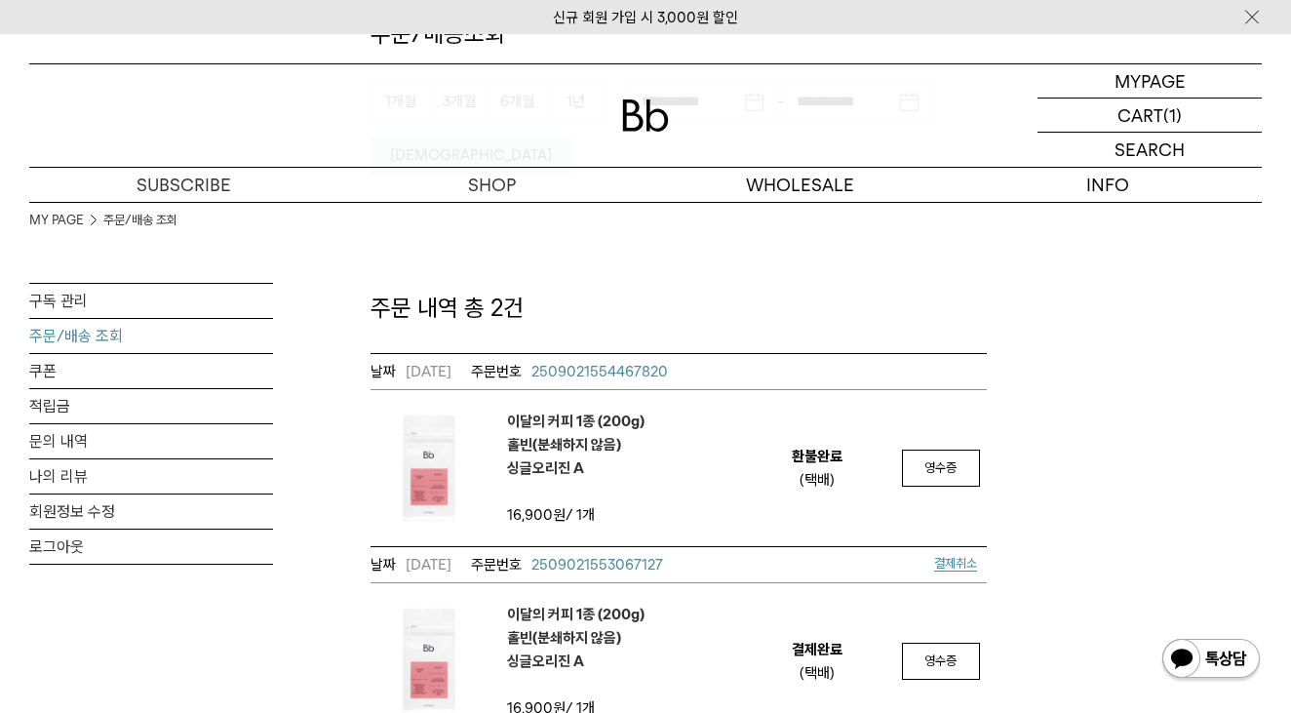
scroll to position [328, 0]
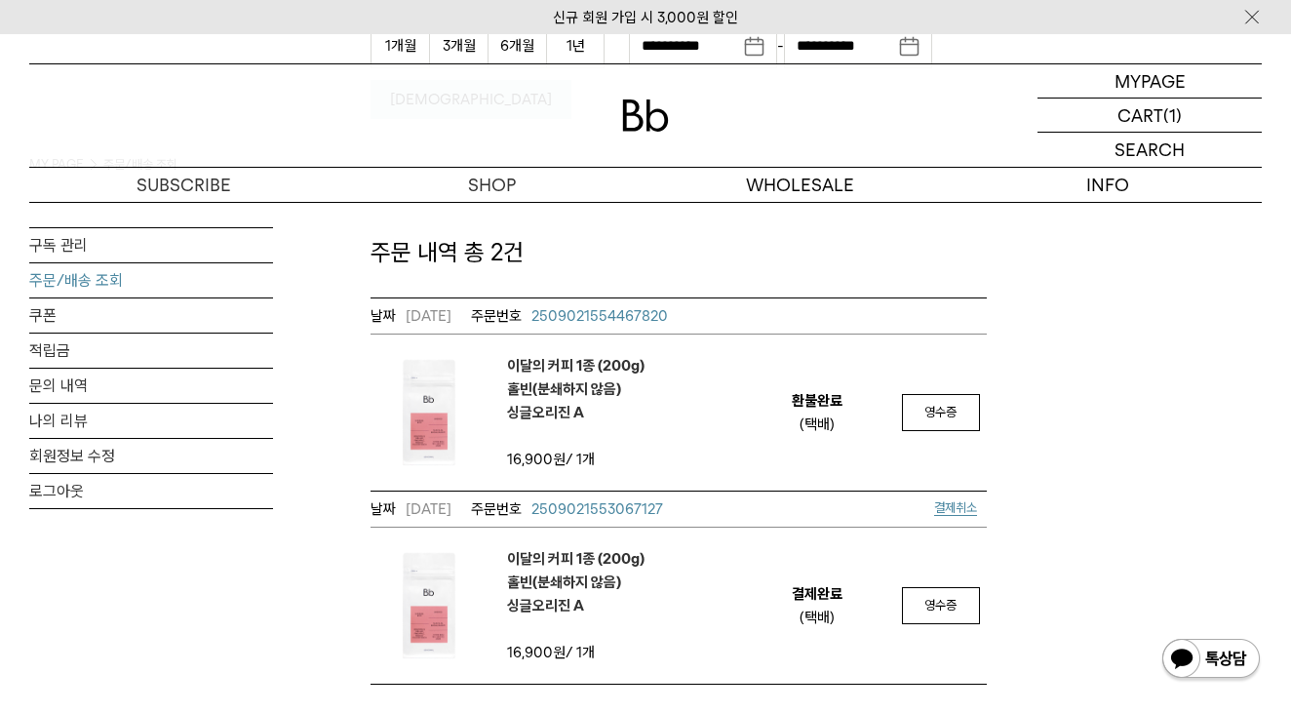
click at [952, 516] on span "결제취소" at bounding box center [960, 508] width 53 height 24
click at [953, 506] on span "결제취소" at bounding box center [955, 507] width 43 height 15
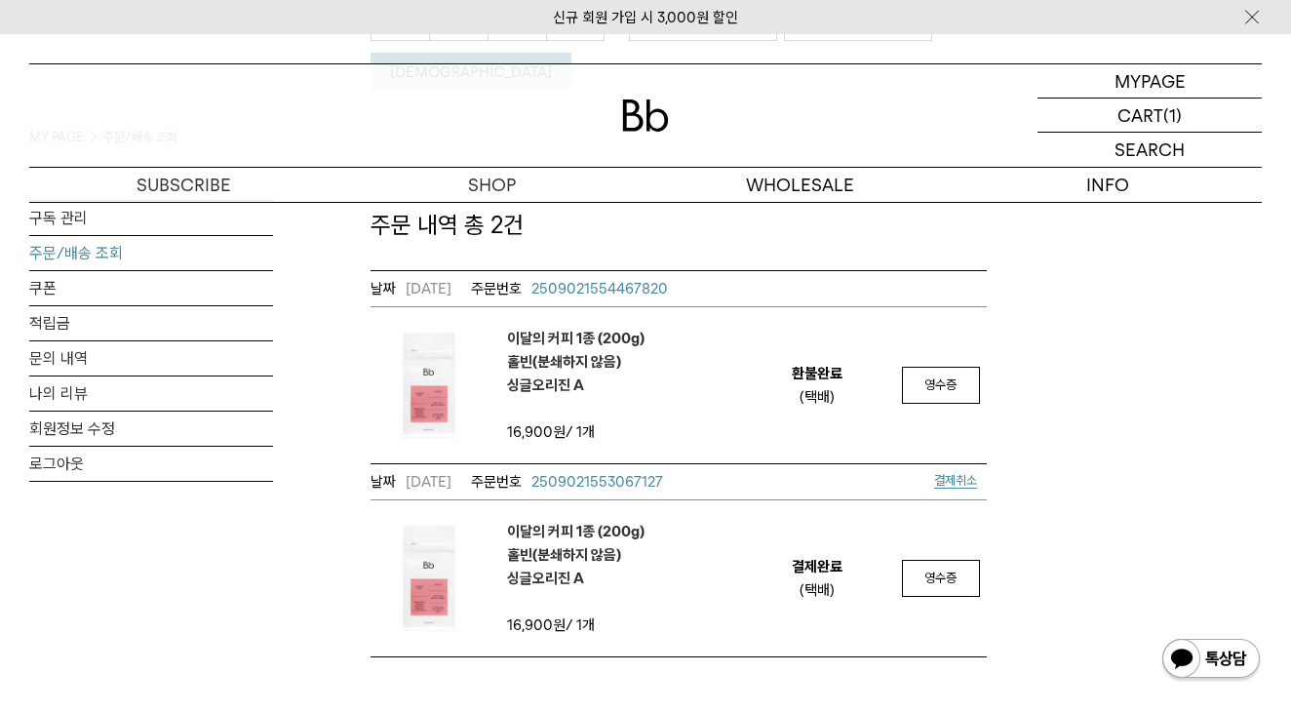
scroll to position [364, 0]
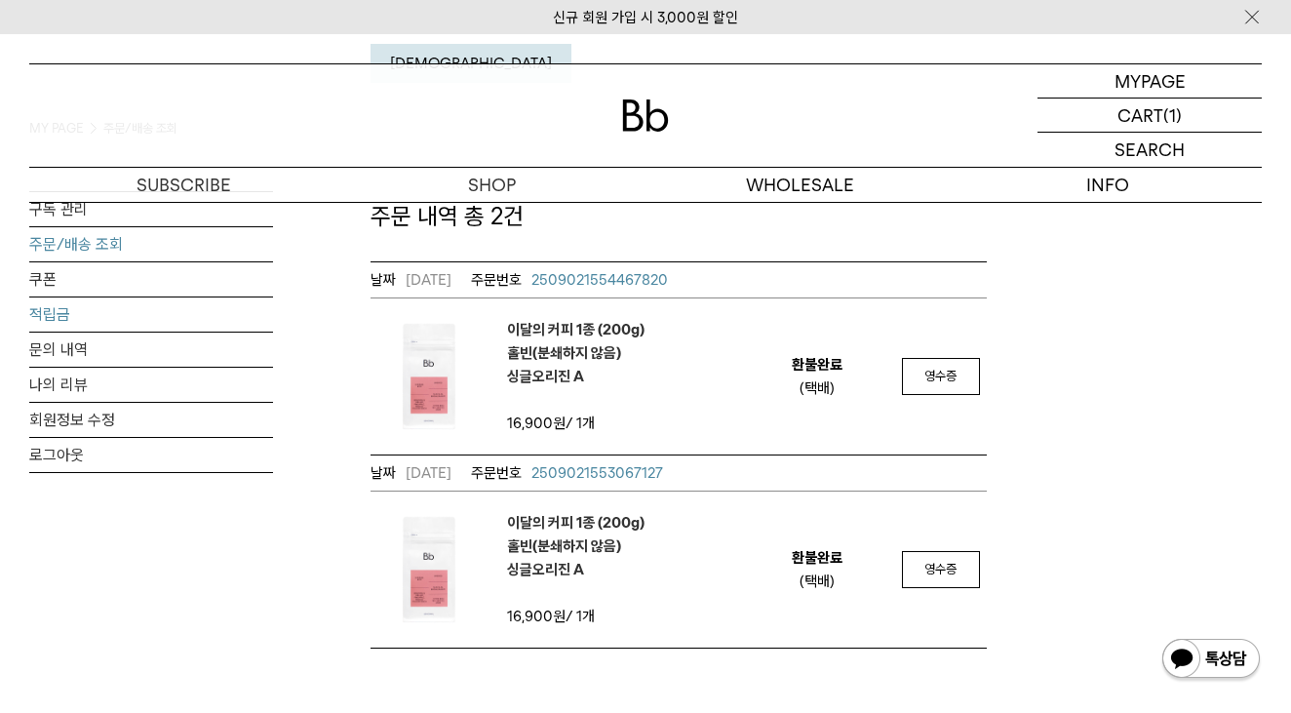
click at [188, 311] on link "적립금" at bounding box center [151, 314] width 244 height 34
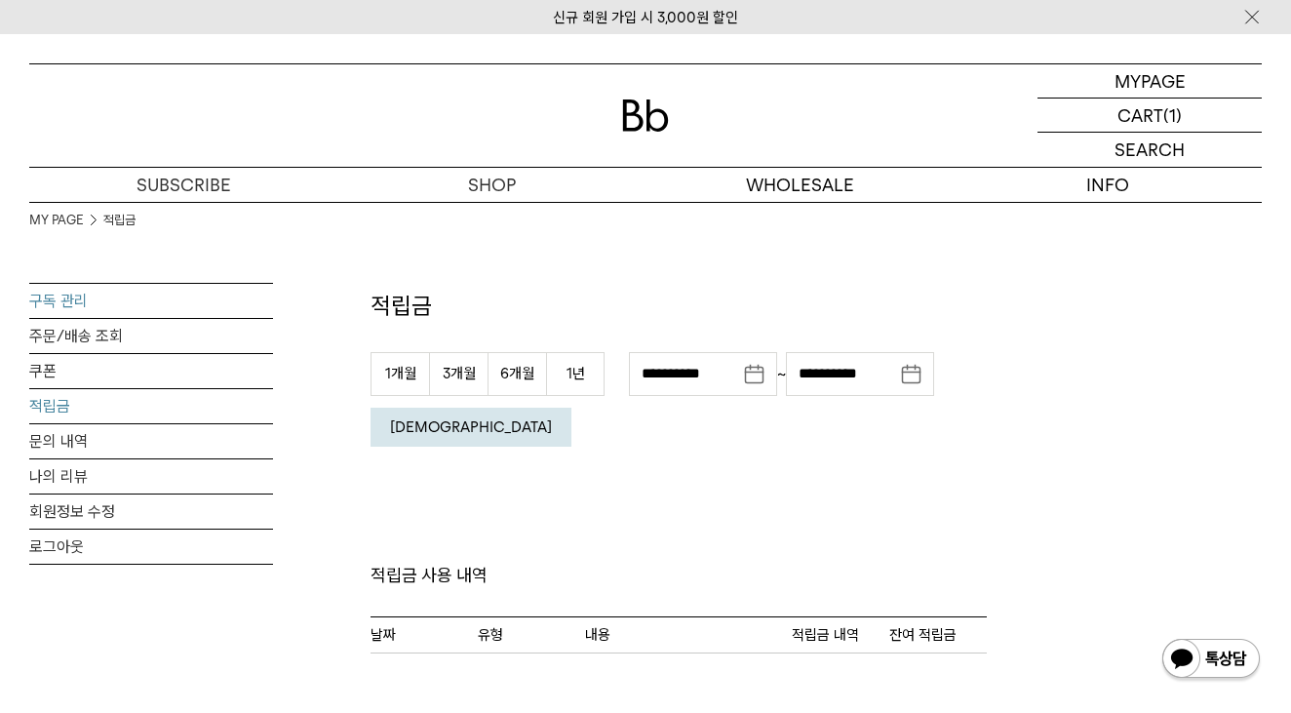
click at [155, 299] on link "구독 관리" at bounding box center [151, 301] width 244 height 34
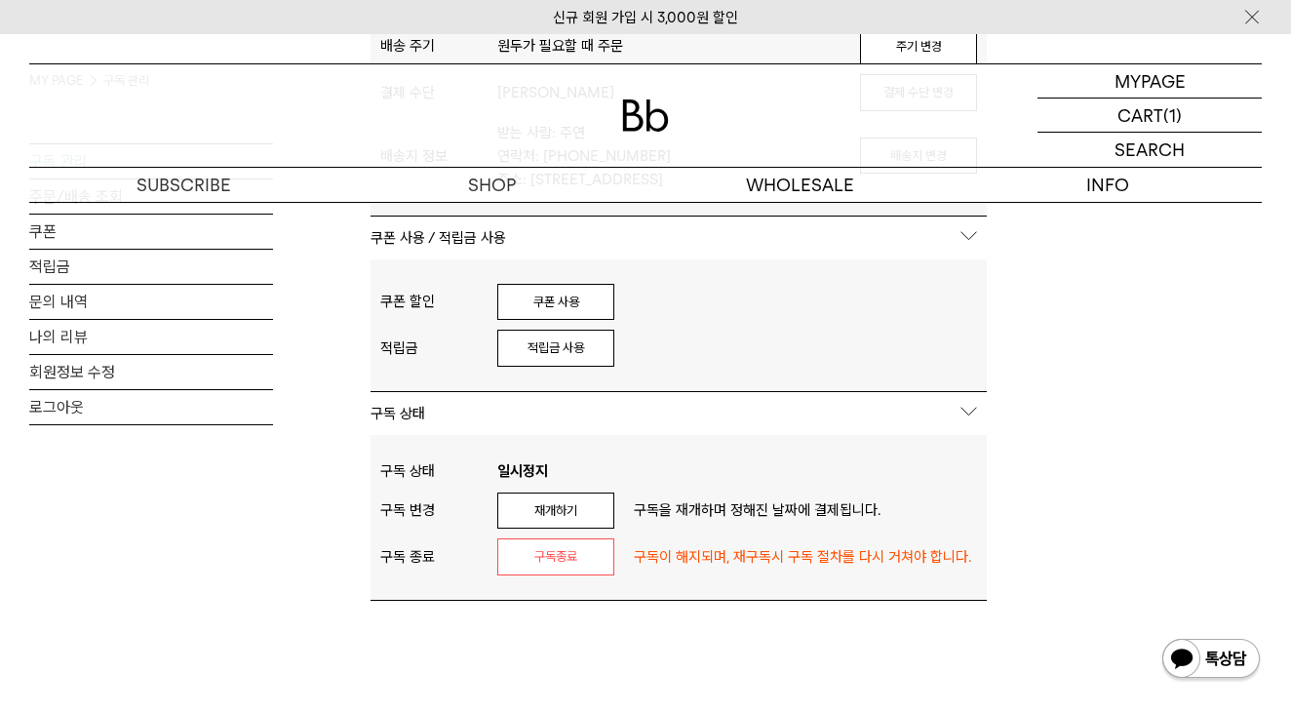
scroll to position [940, 0]
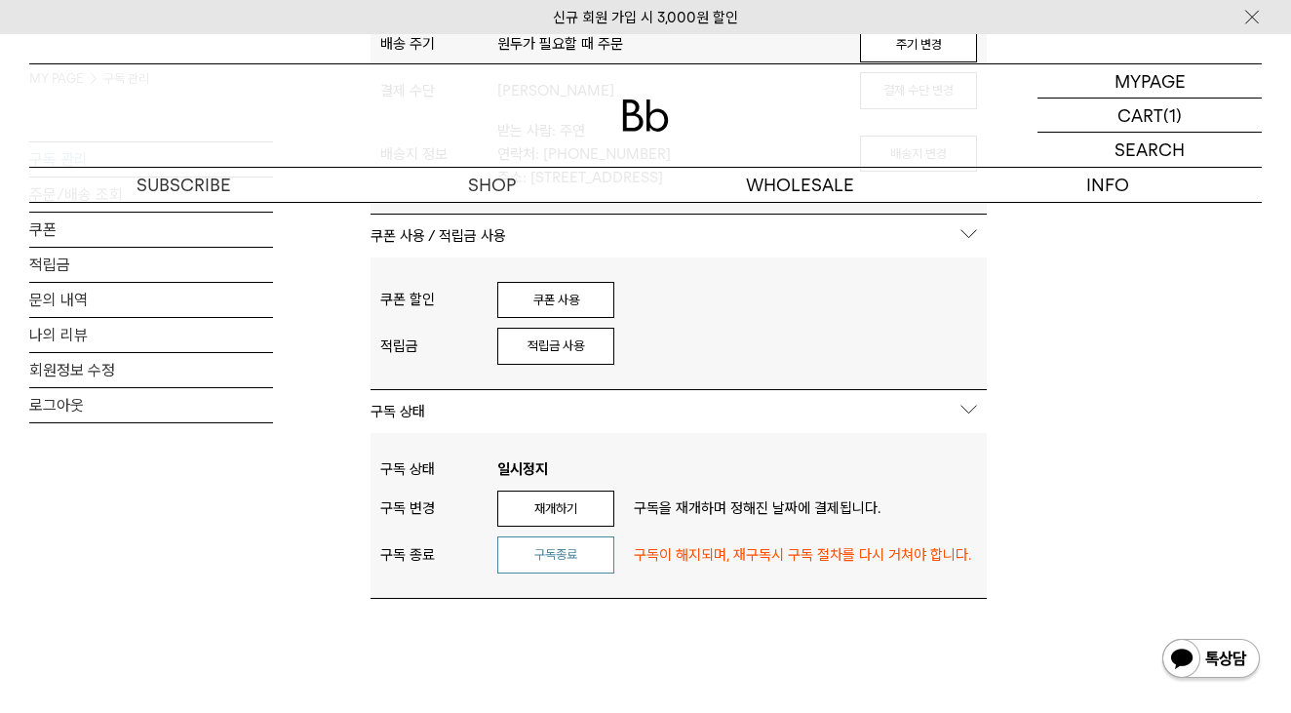
click at [573, 554] on button "구독종료" at bounding box center [555, 554] width 117 height 37
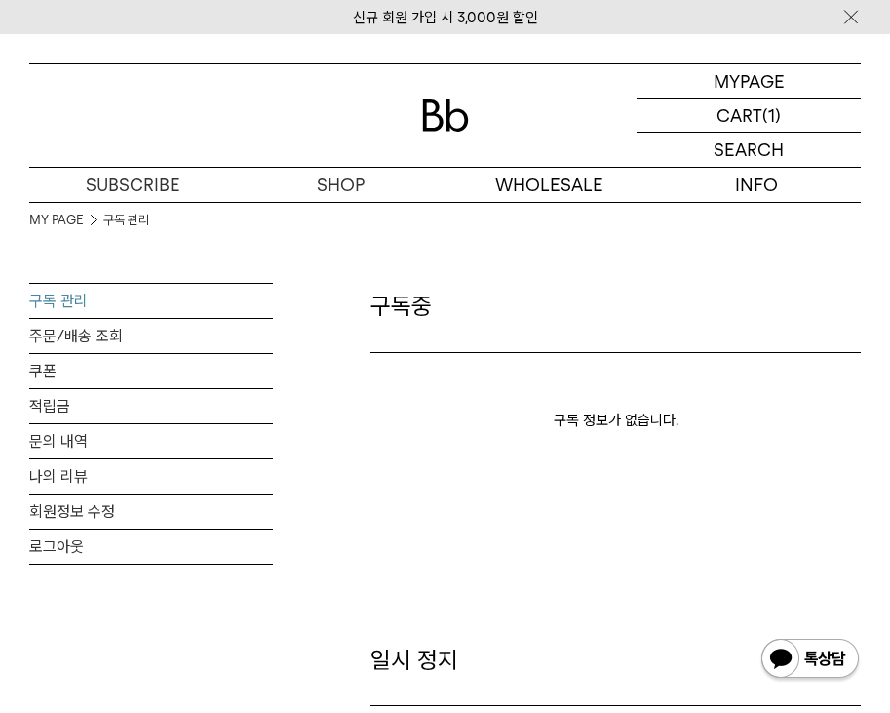
click at [435, 105] on img at bounding box center [445, 115] width 47 height 32
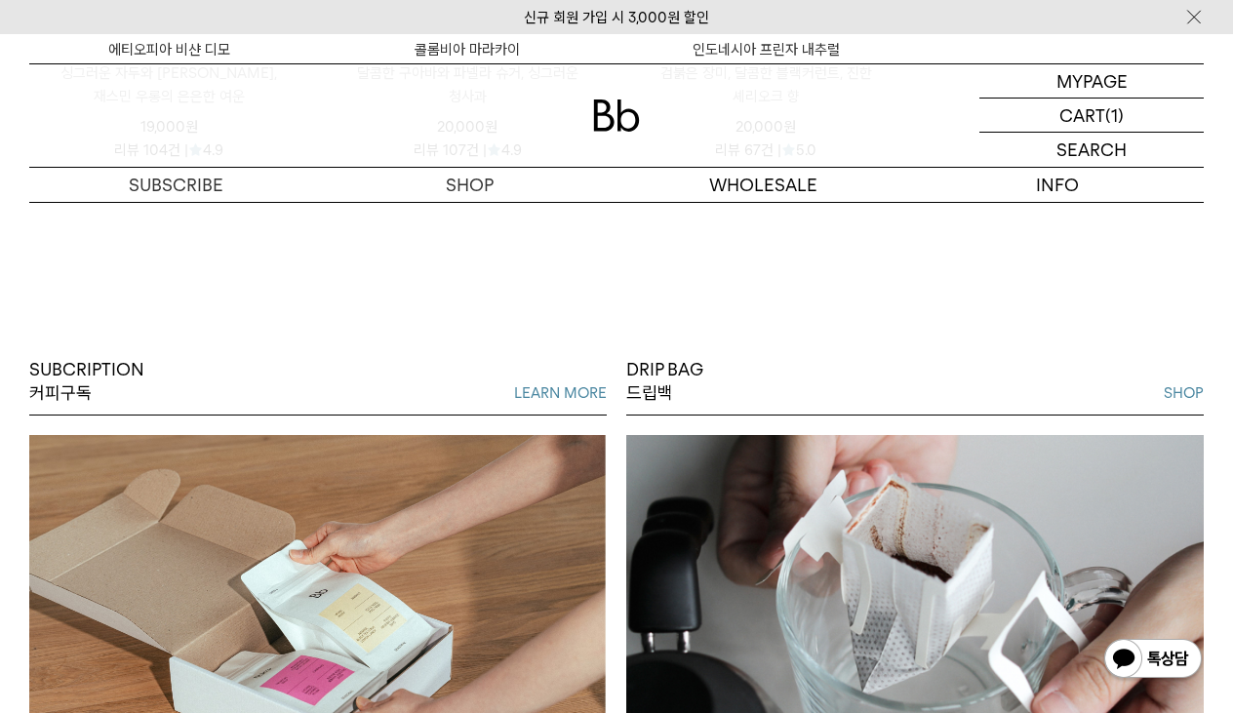
scroll to position [1270, 0]
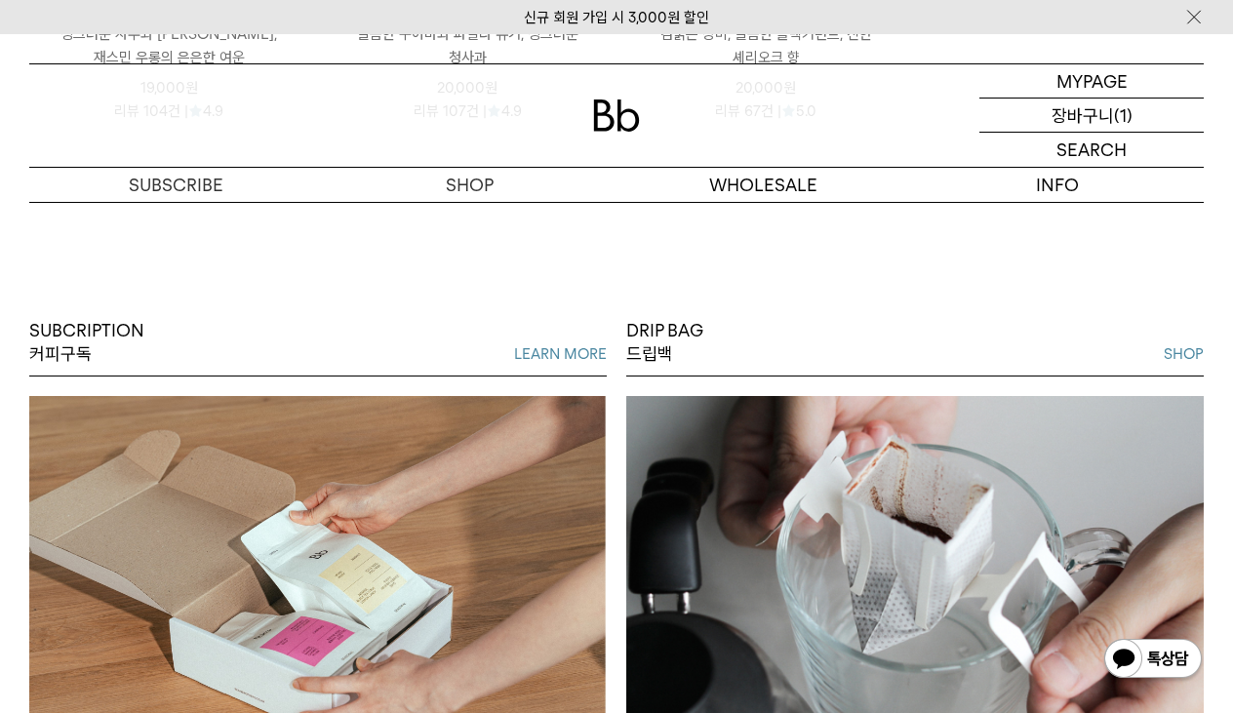
click at [889, 118] on p "(1)" at bounding box center [1123, 115] width 19 height 33
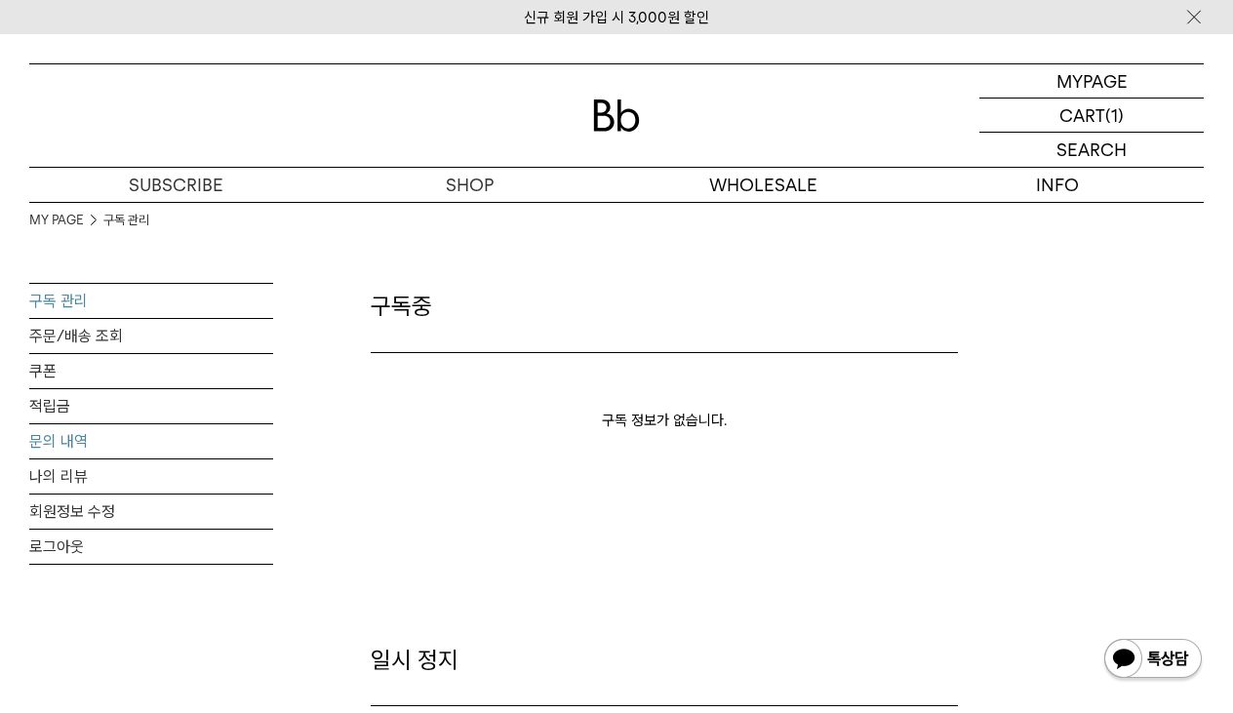
click at [120, 448] on link "문의 내역" at bounding box center [151, 441] width 244 height 34
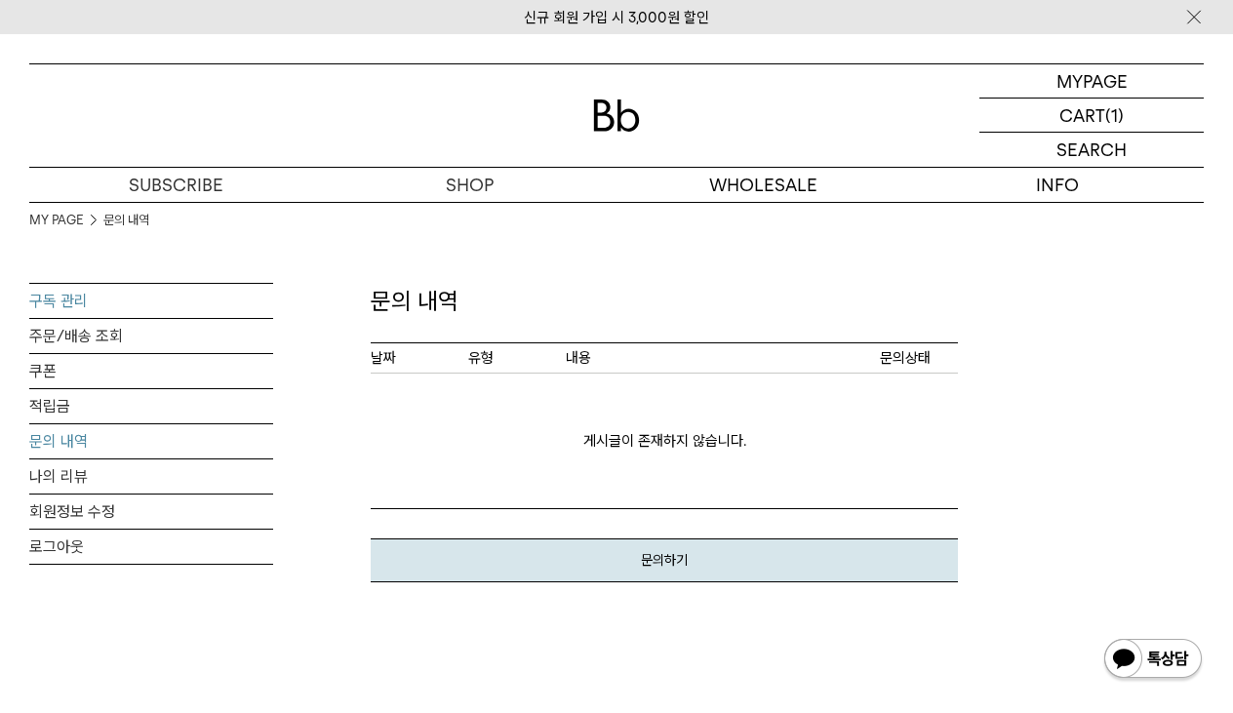
click at [56, 296] on link "구독 관리" at bounding box center [151, 301] width 244 height 34
